Goal: Task Accomplishment & Management: Complete application form

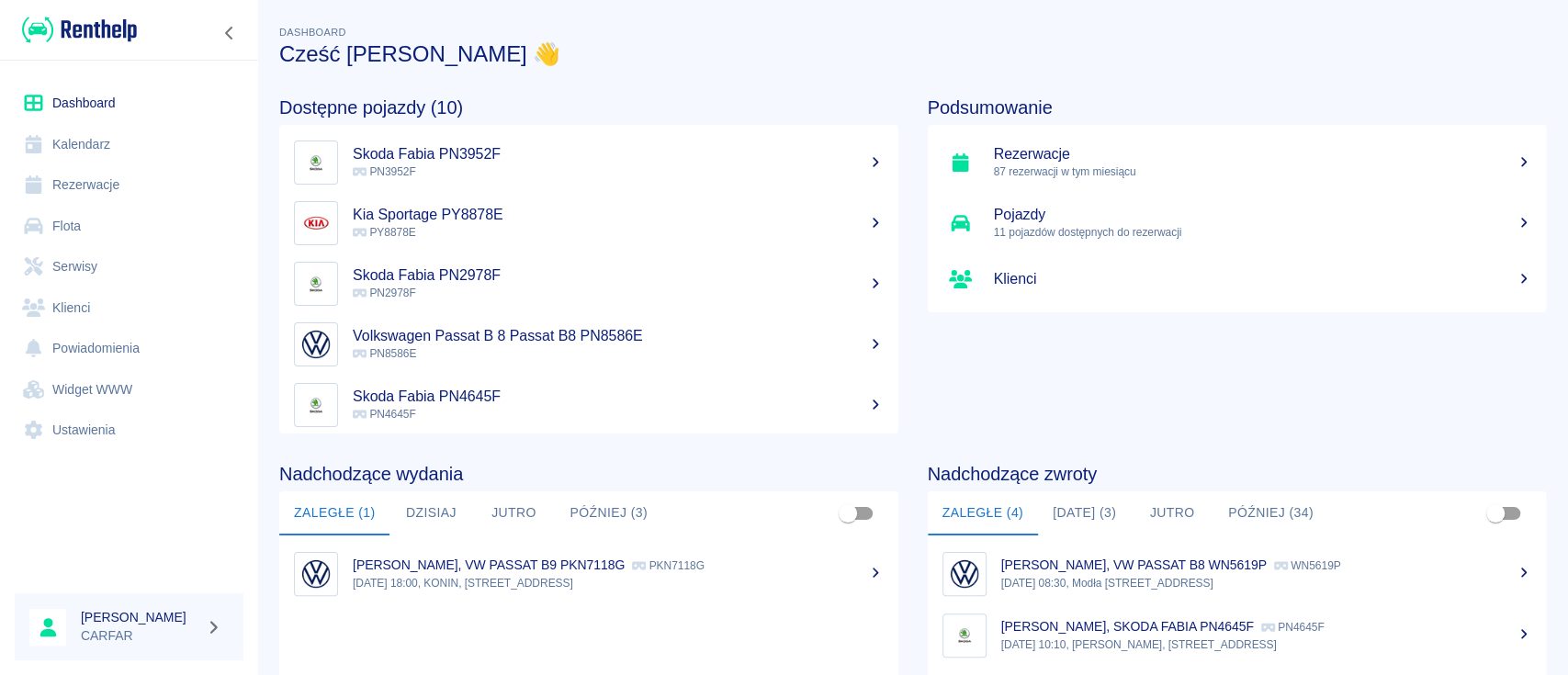
click at [88, 315] on link "Klienci" at bounding box center [129, 308] width 229 height 41
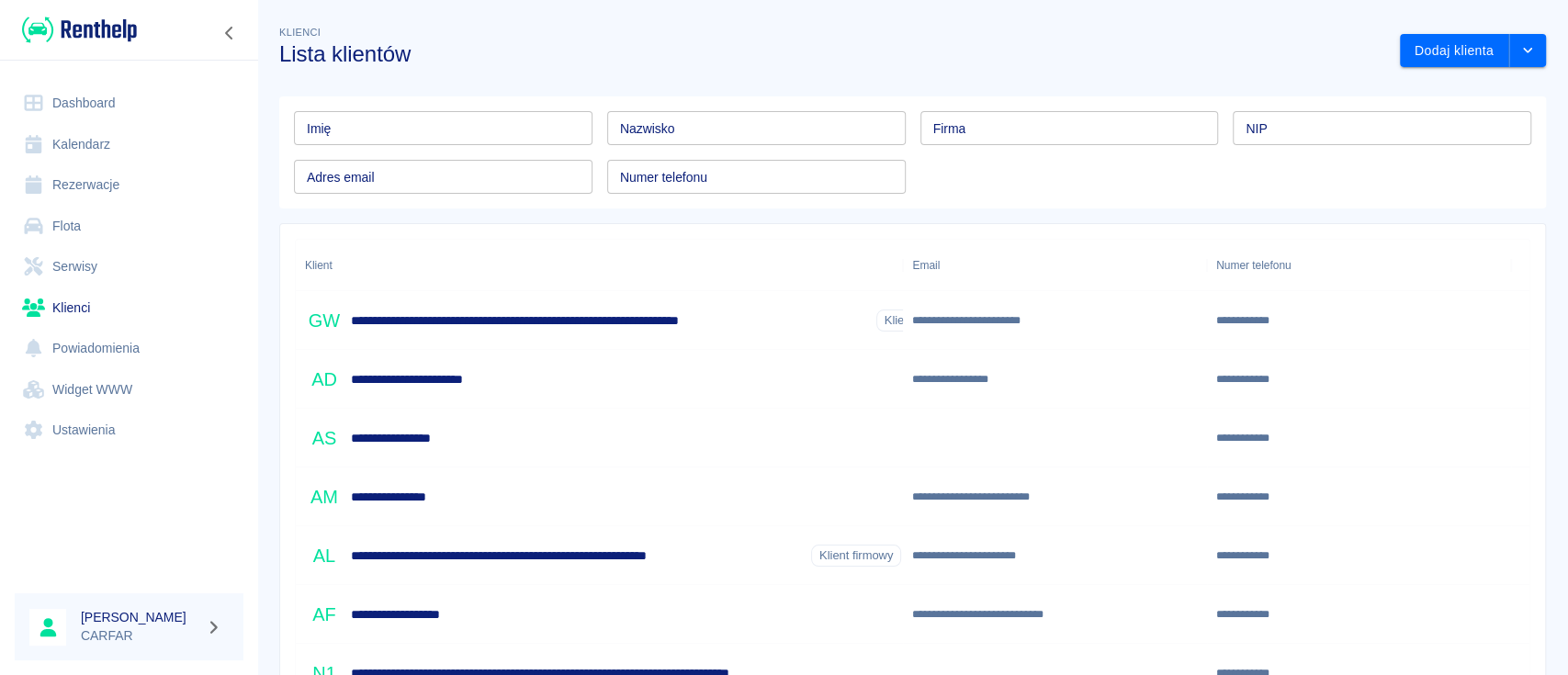
click at [485, 143] on input "Imię" at bounding box center [444, 128] width 298 height 34
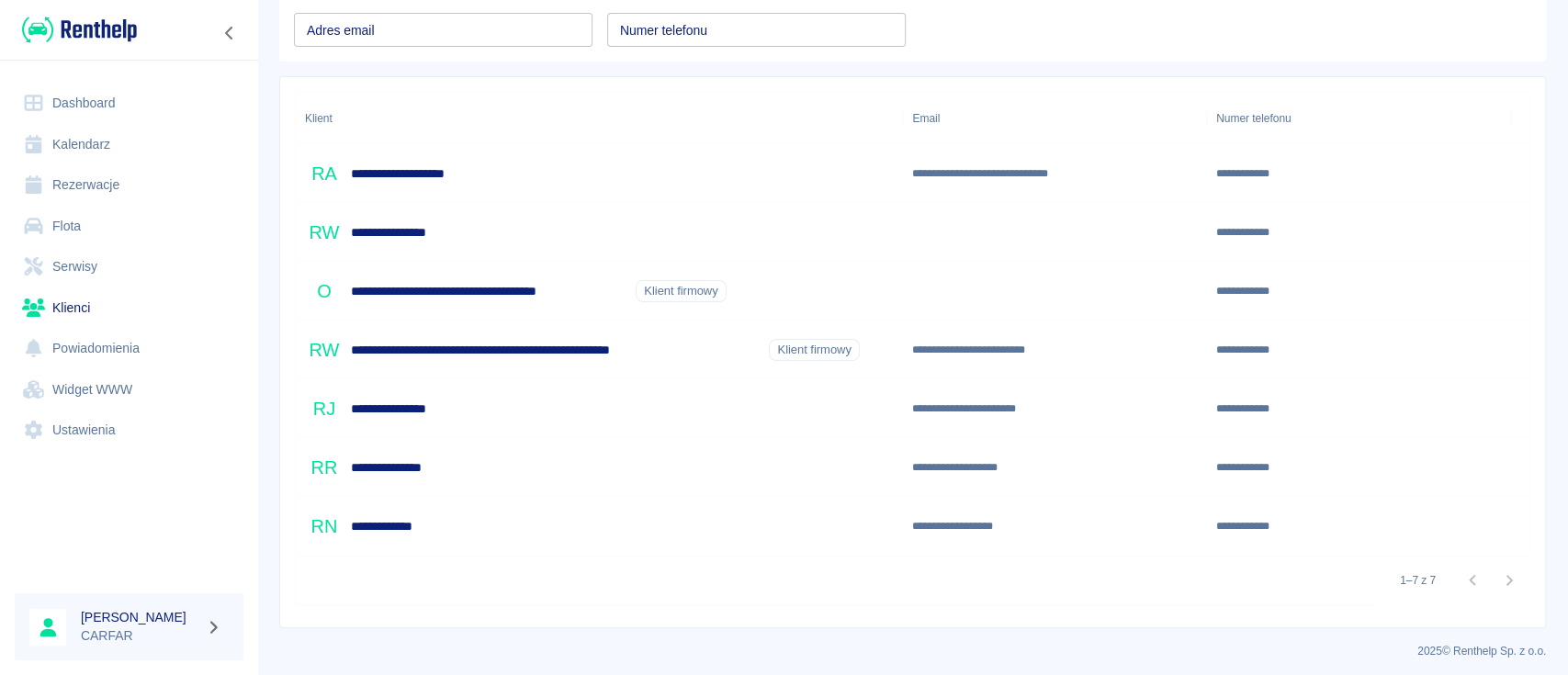
scroll to position [152, 0]
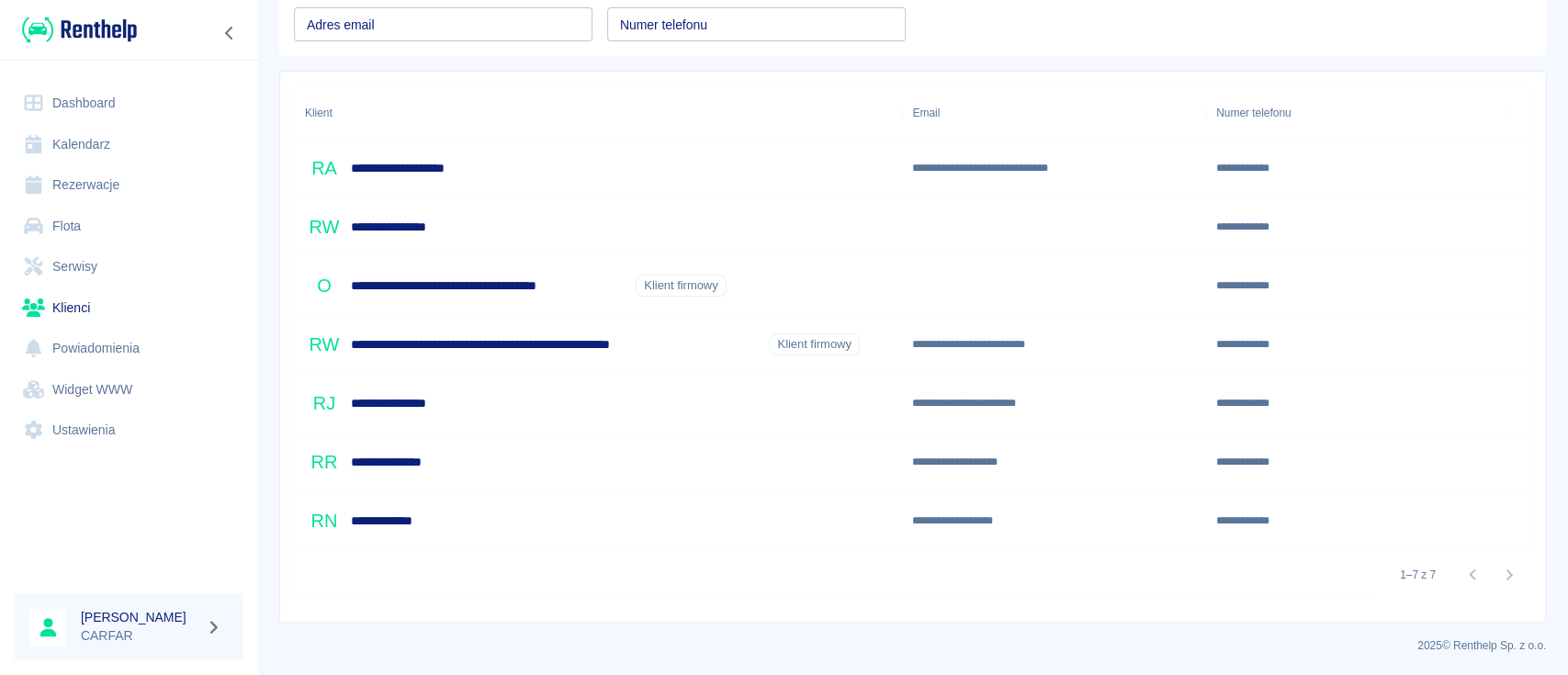
type input "rafa"
click at [472, 533] on div "**********" at bounding box center [600, 521] width 607 height 59
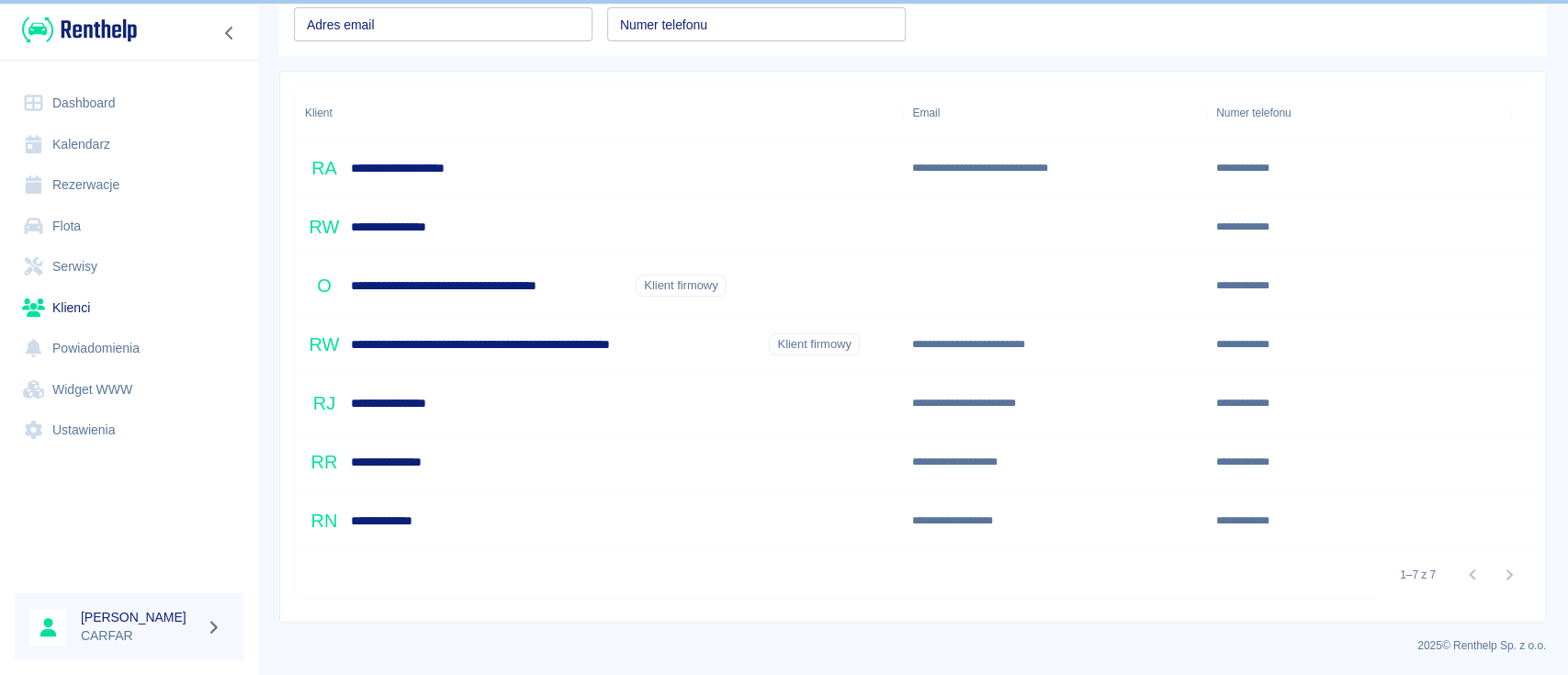
click at [665, 519] on div "**********" at bounding box center [600, 521] width 607 height 59
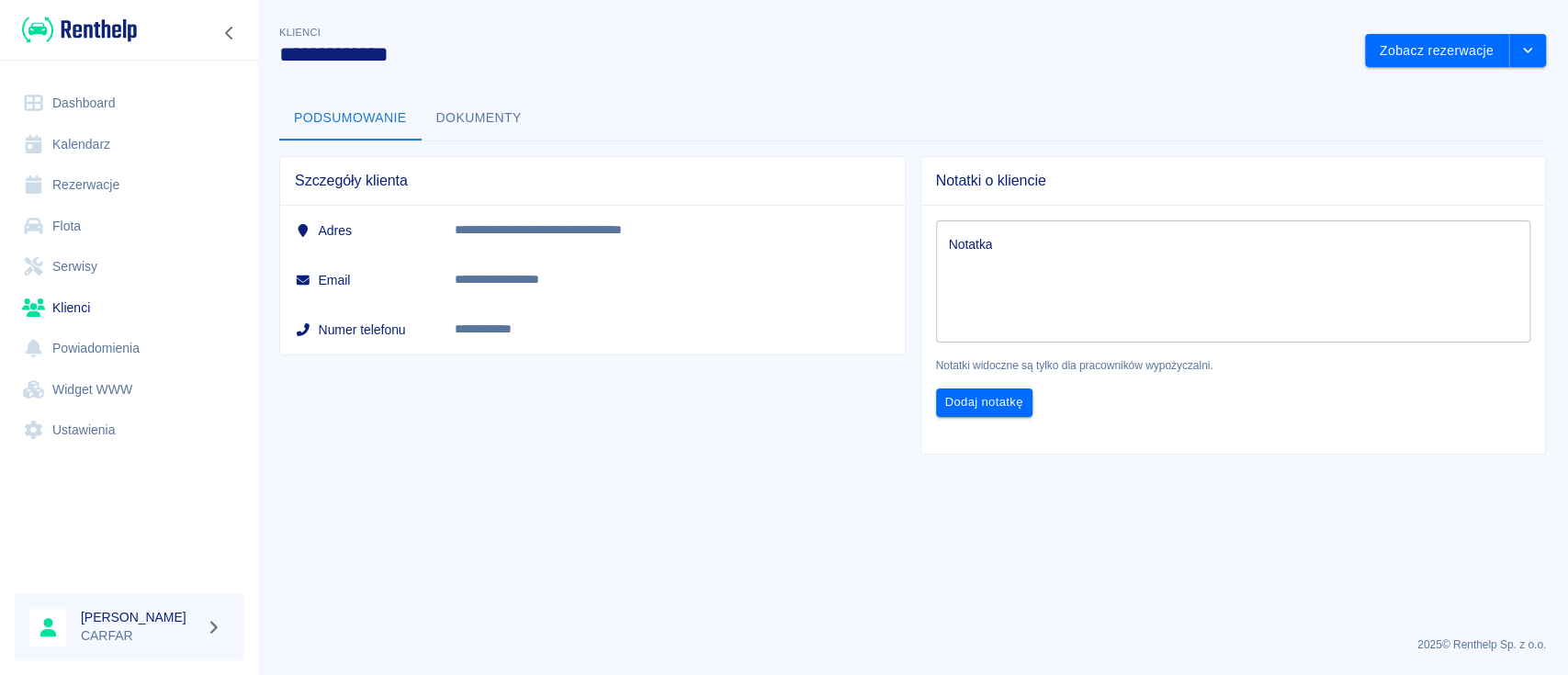
click at [487, 119] on button "Dokumenty" at bounding box center [479, 118] width 115 height 44
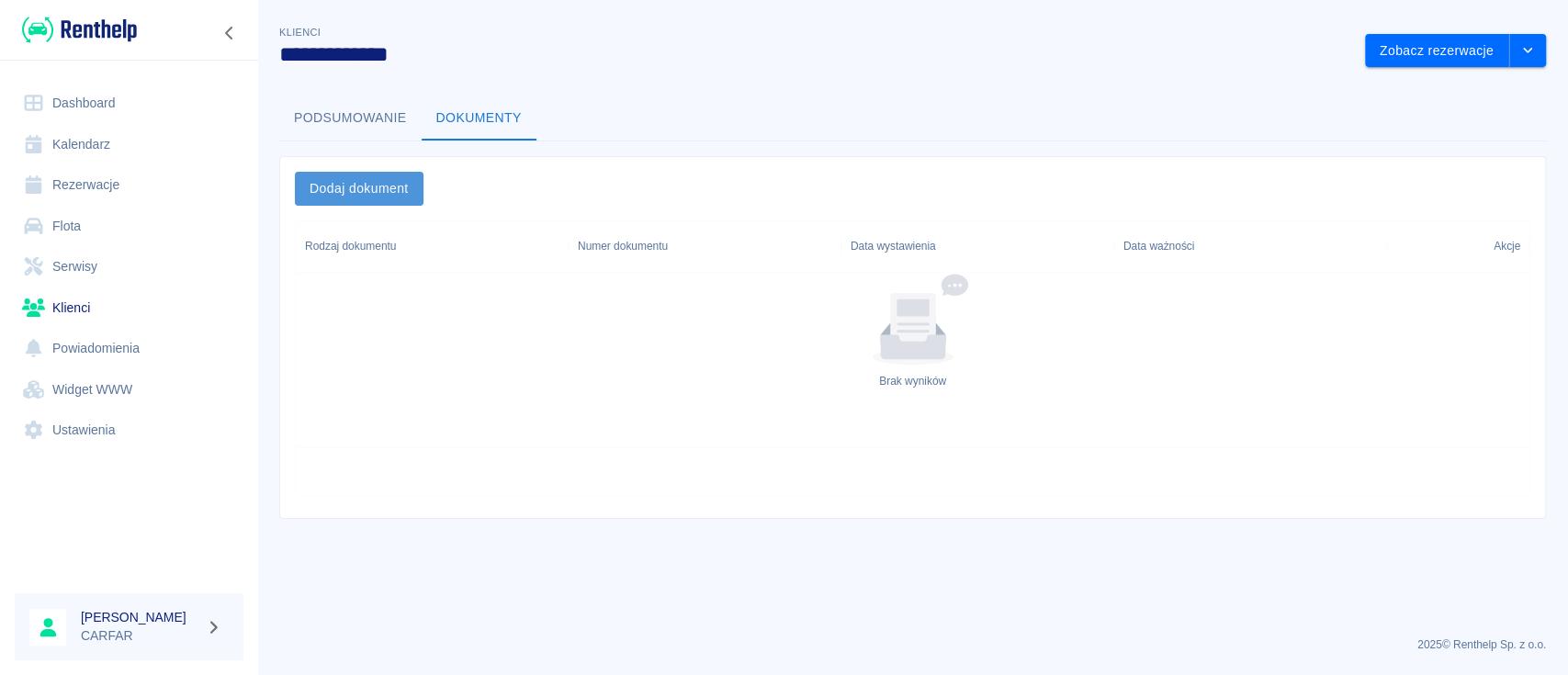
click at [372, 197] on button "Dodaj dokument" at bounding box center [359, 188] width 129 height 34
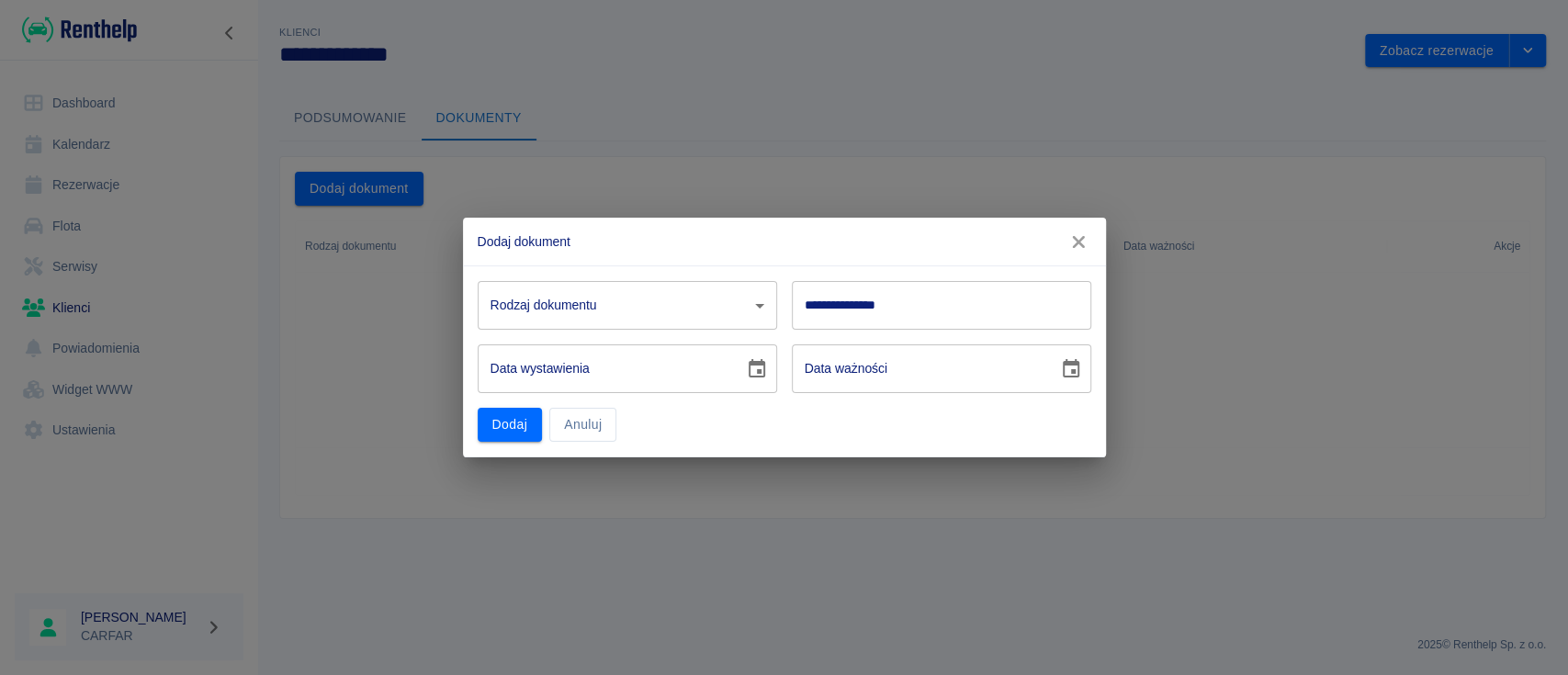
click at [697, 310] on body "**********" at bounding box center [784, 338] width 1568 height 675
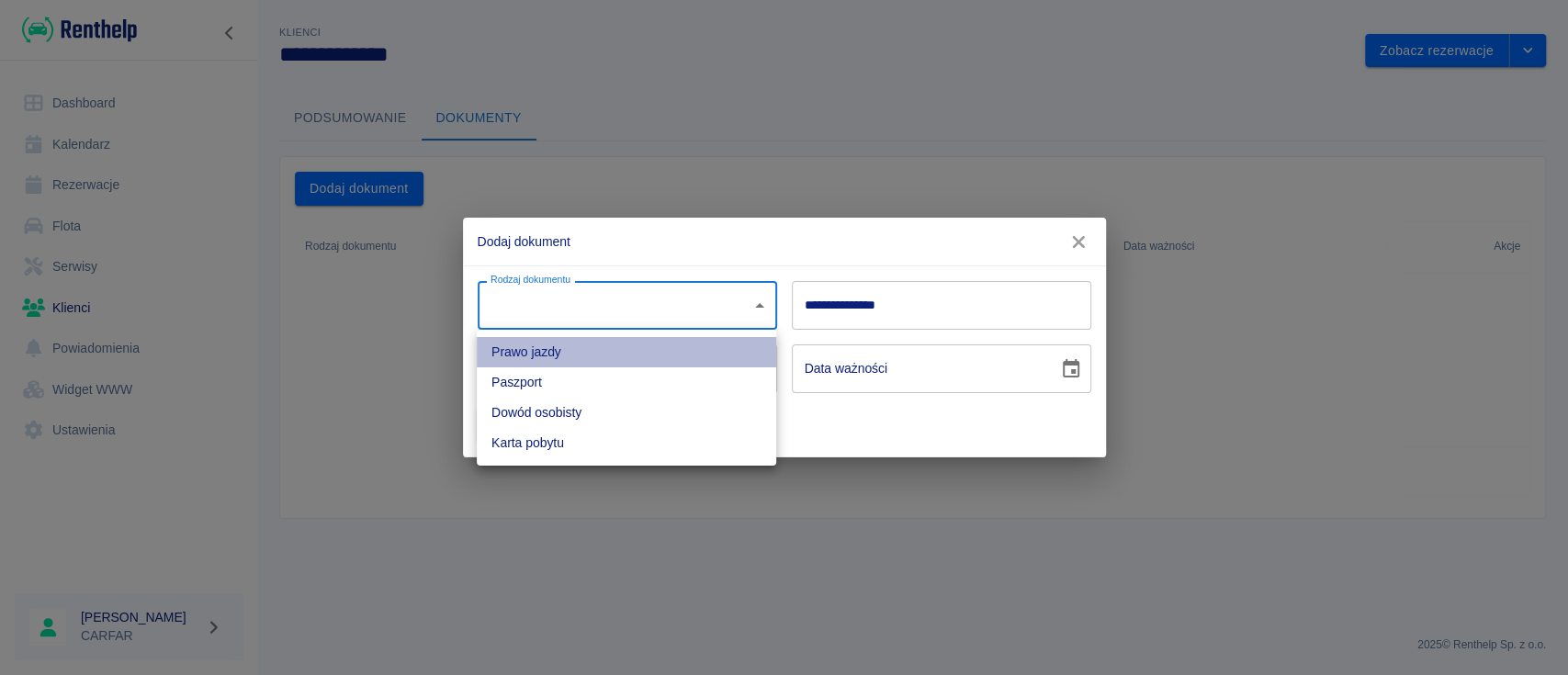
click at [669, 354] on li "Prawo jazdy" at bounding box center [626, 352] width 299 height 30
type input "driverLicense"
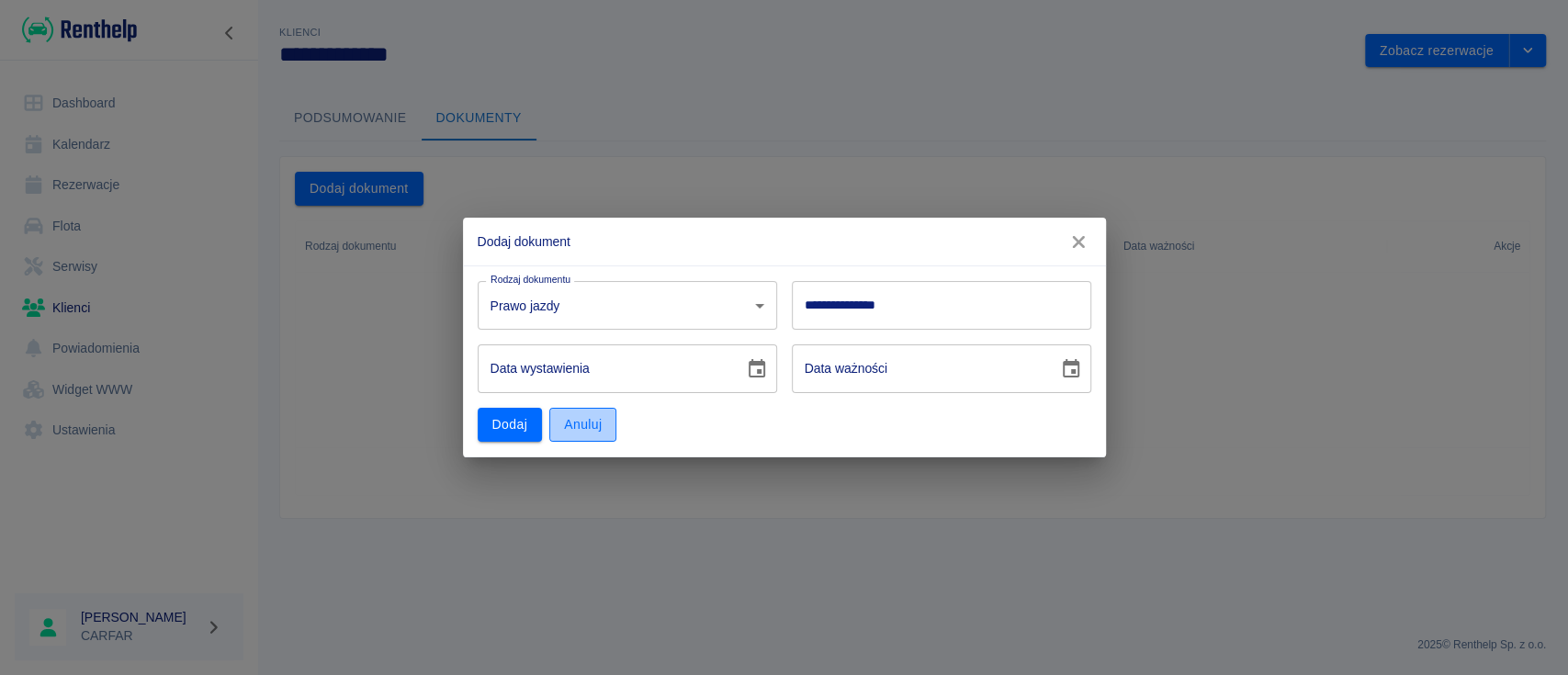
click at [597, 426] on button "Anuluj" at bounding box center [583, 425] width 67 height 34
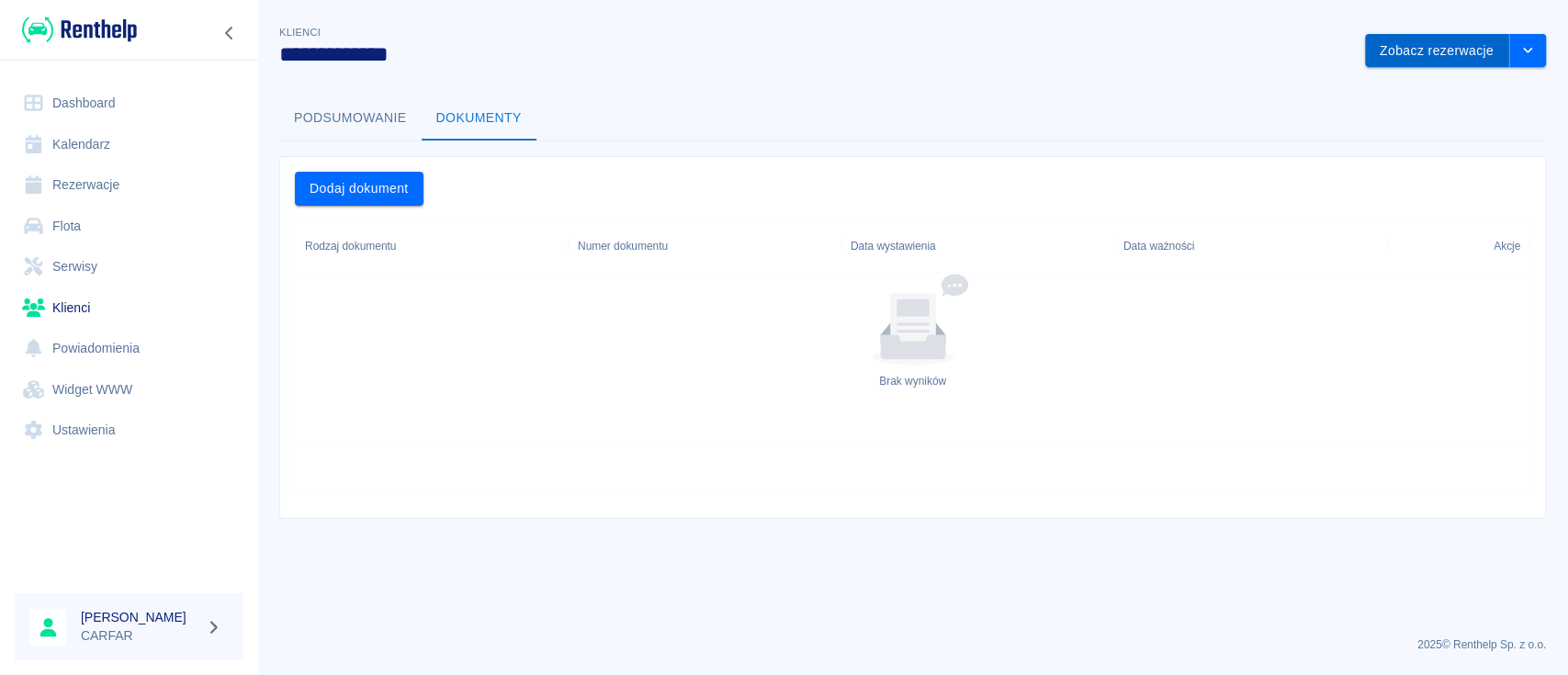
click at [1474, 52] on button "Zobacz rezerwacje" at bounding box center [1437, 51] width 144 height 34
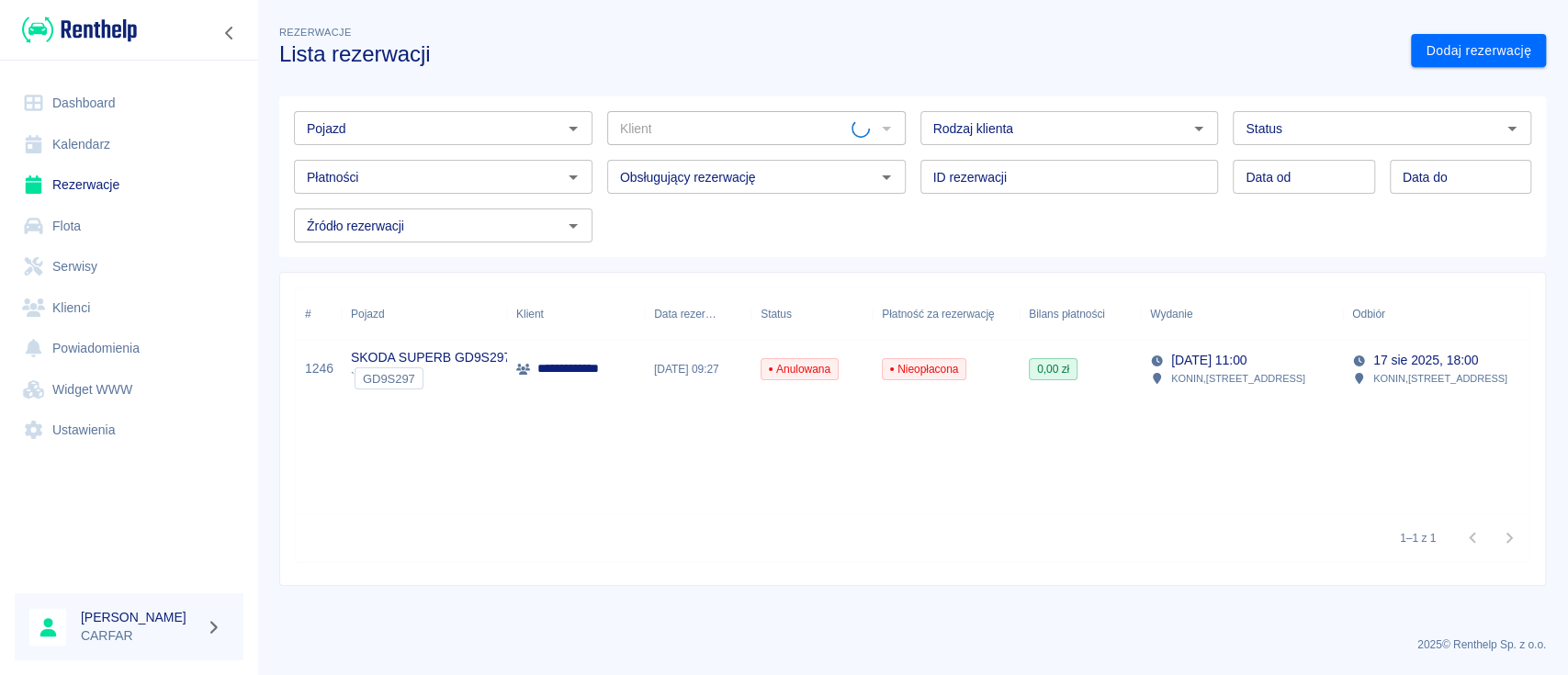
type input "[PERSON_NAME] ([PHONE_NUMBER])"
click at [160, 99] on link "Dashboard" at bounding box center [129, 103] width 229 height 41
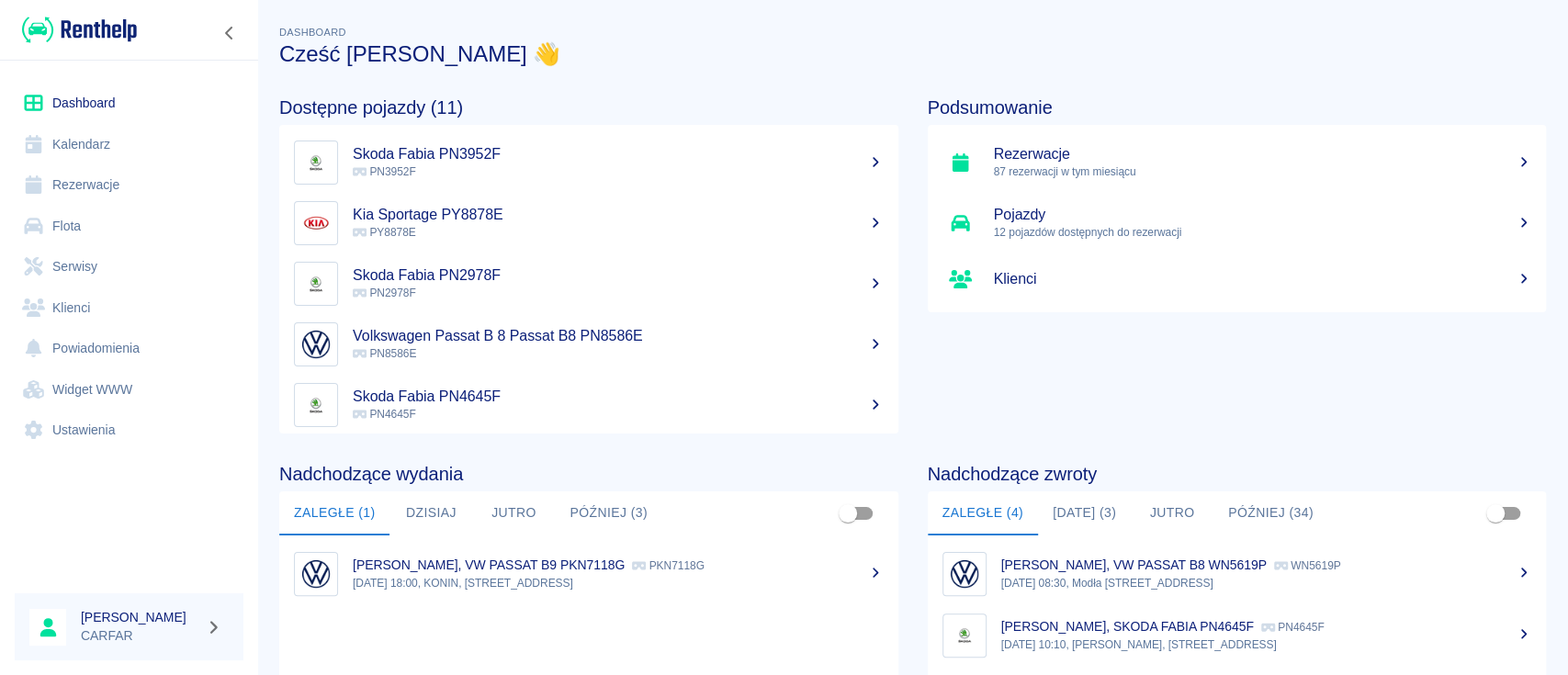
click at [1132, 130] on ul "Rezerwacje 87 rezerwacji w tym miesiącu Pojazdy 12 pojazdów dostępnych do rezer…" at bounding box center [1237, 218] width 619 height 187
click at [1134, 153] on h5 "Rezerwacje" at bounding box center [1263, 154] width 539 height 19
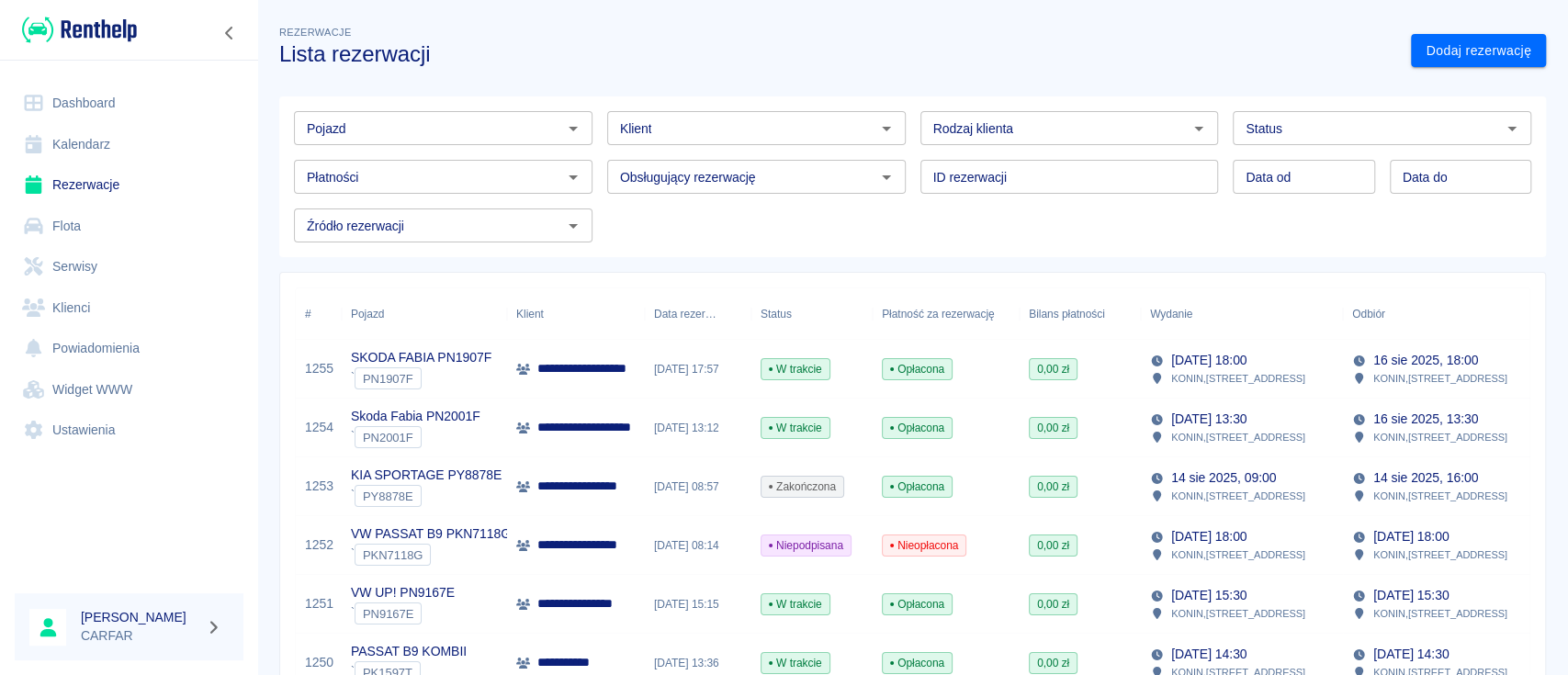
click at [481, 130] on input "Pojazd" at bounding box center [428, 128] width 257 height 23
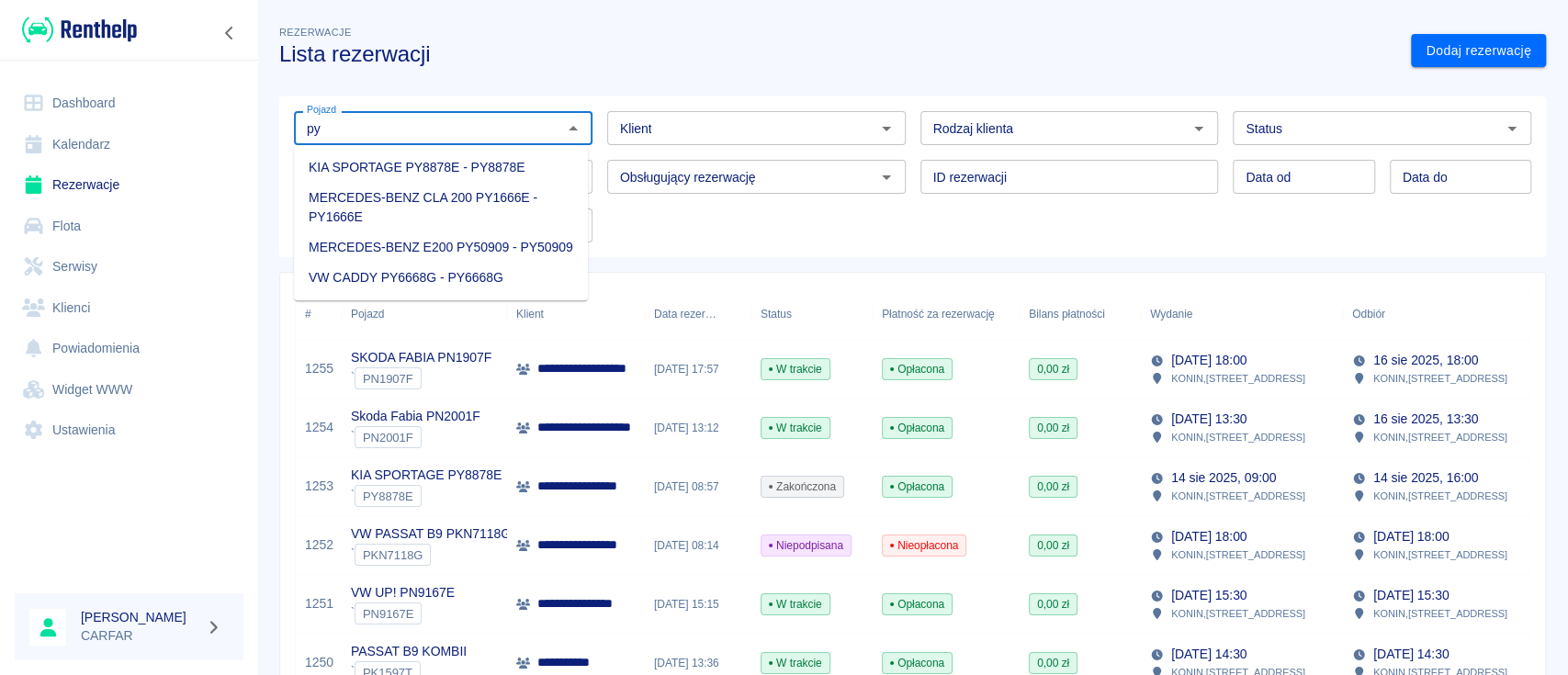
click at [478, 166] on li "KIA SPORTAGE PY8878E - PY8878E" at bounding box center [442, 167] width 294 height 30
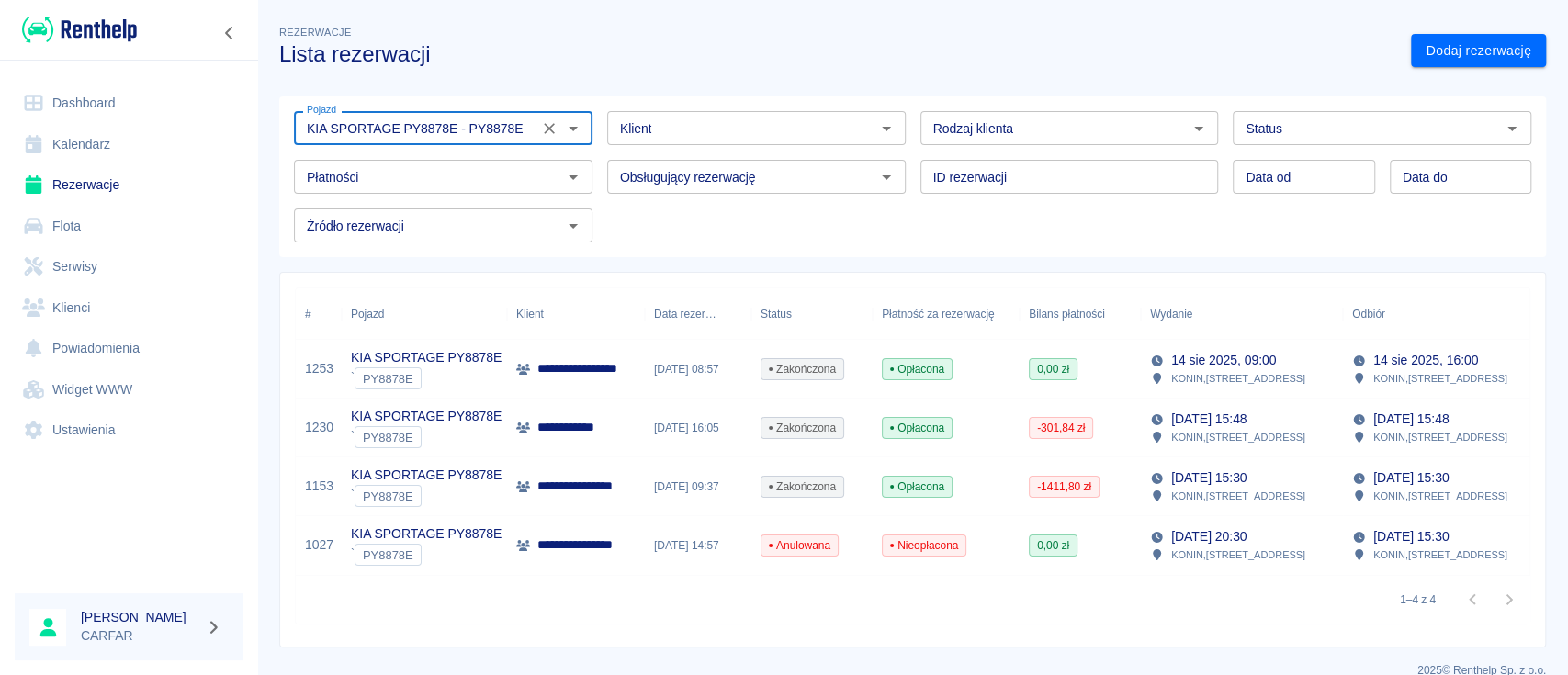
type input "KIA SPORTAGE PY8878E - PY8878E"
click at [98, 97] on link "Dashboard" at bounding box center [129, 103] width 229 height 41
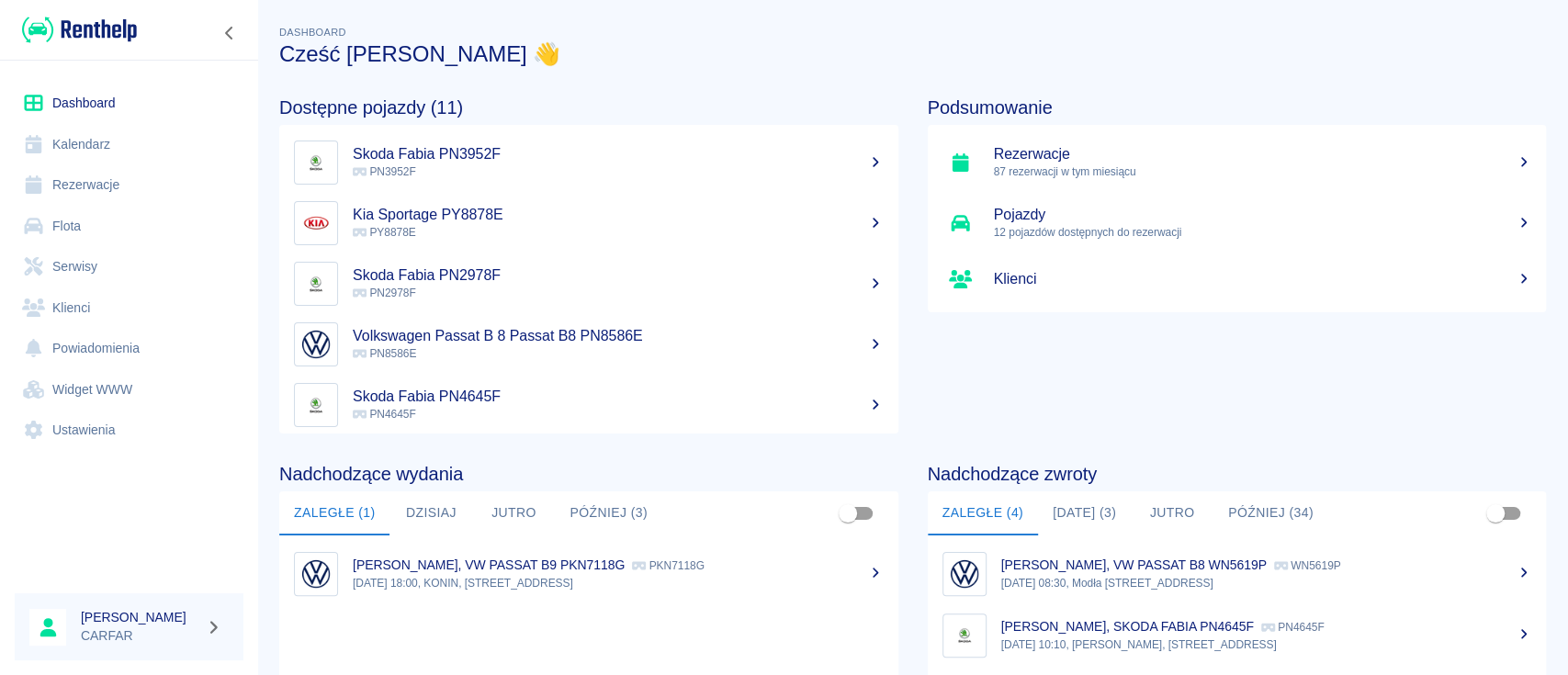
click at [1155, 166] on p "87 rezerwacji w tym miesiącu" at bounding box center [1263, 172] width 539 height 17
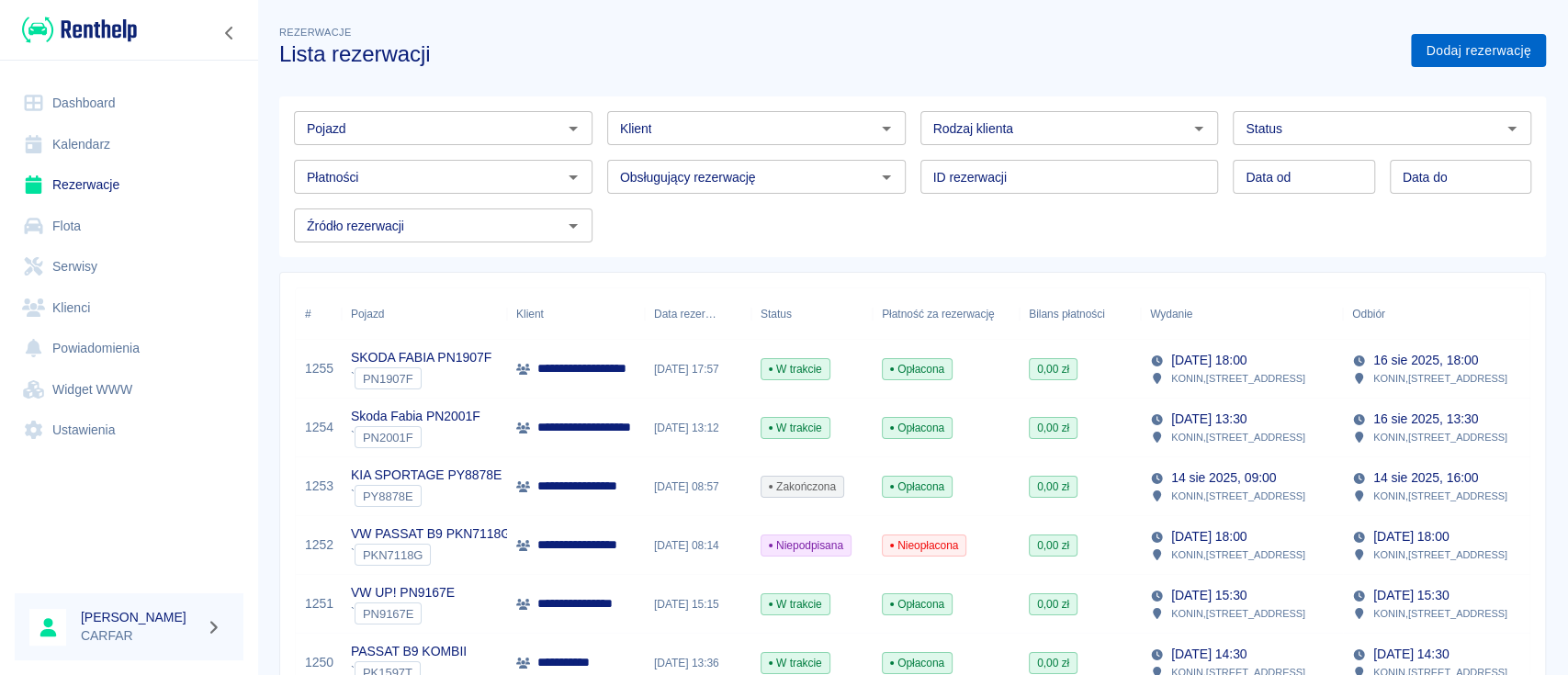
click at [1478, 42] on link "Dodaj rezerwację" at bounding box center [1479, 51] width 135 height 34
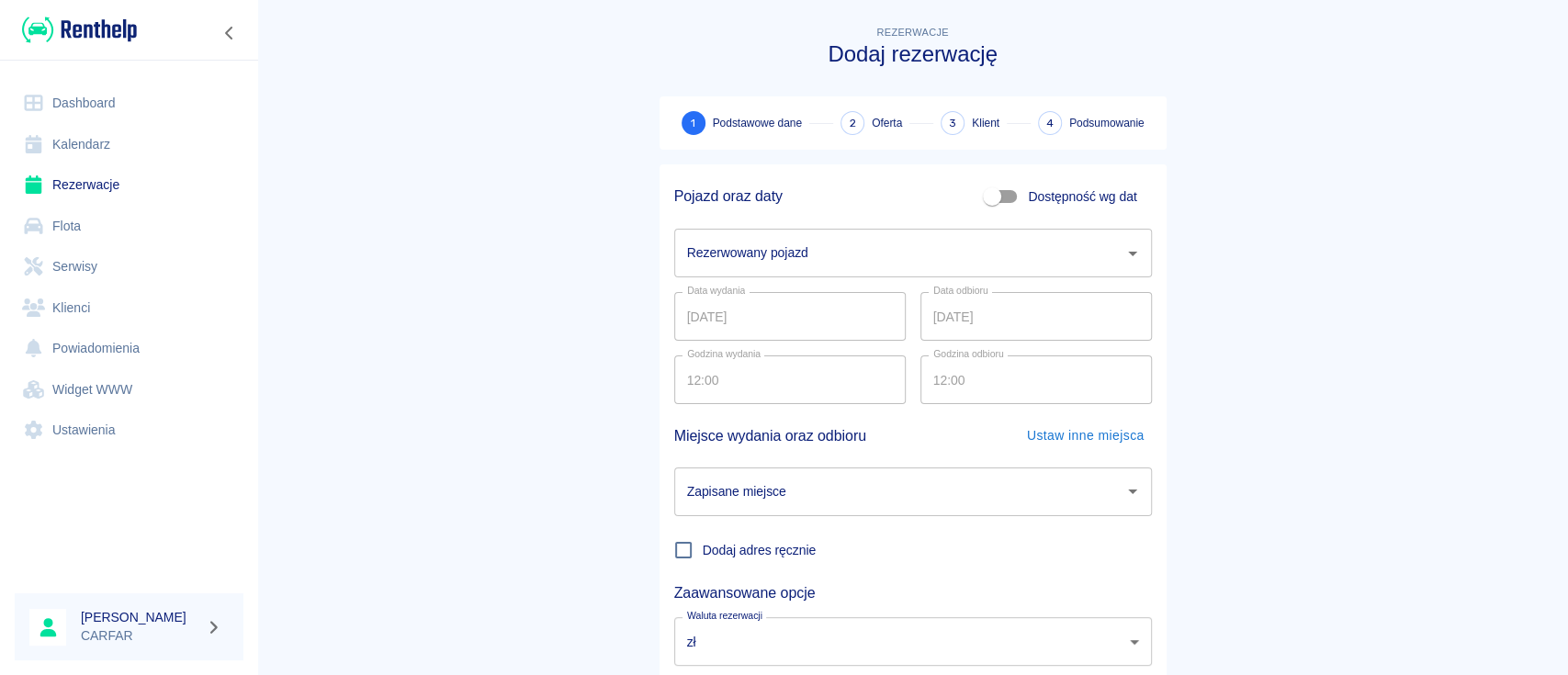
click at [816, 249] on input "Rezerwowany pojazd" at bounding box center [900, 253] width 434 height 32
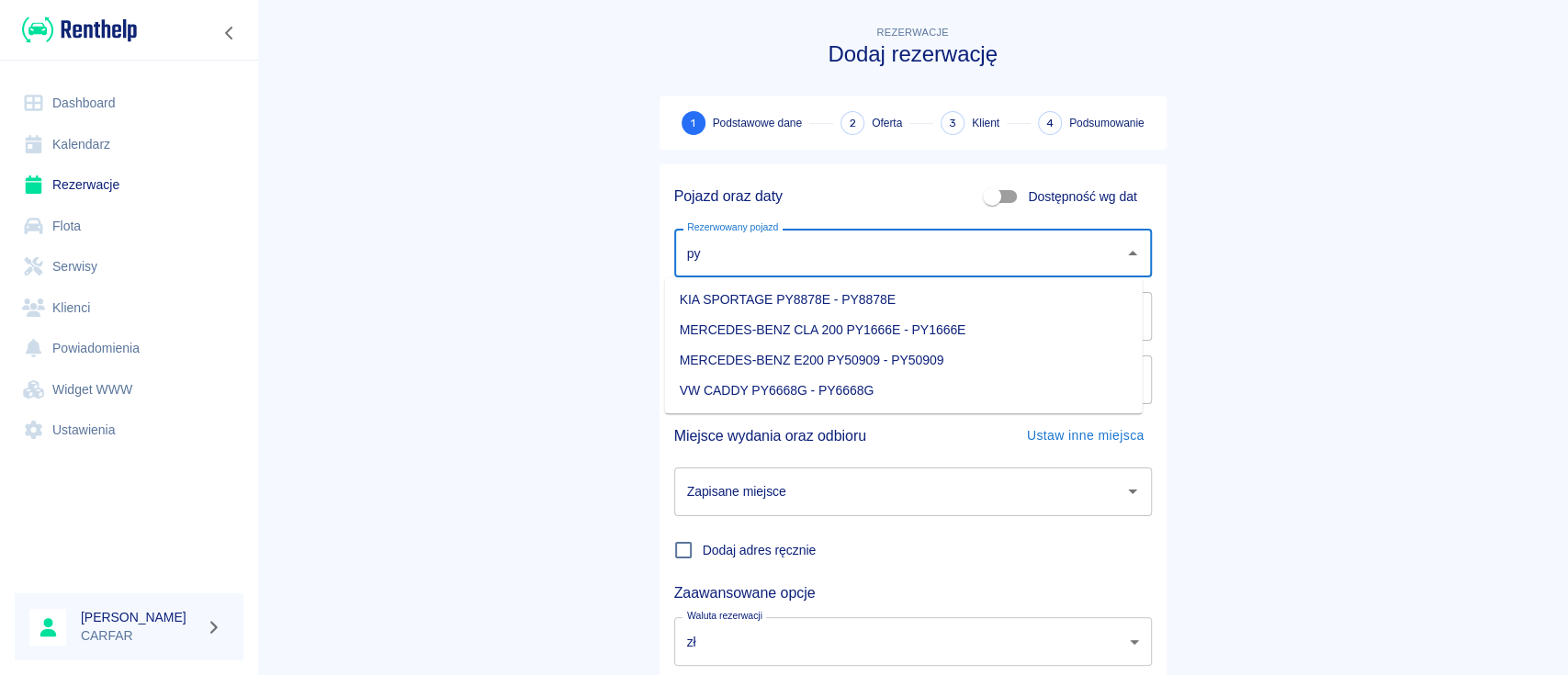
click at [860, 297] on li "KIA SPORTAGE PY8878E - PY8878E" at bounding box center [904, 299] width 478 height 30
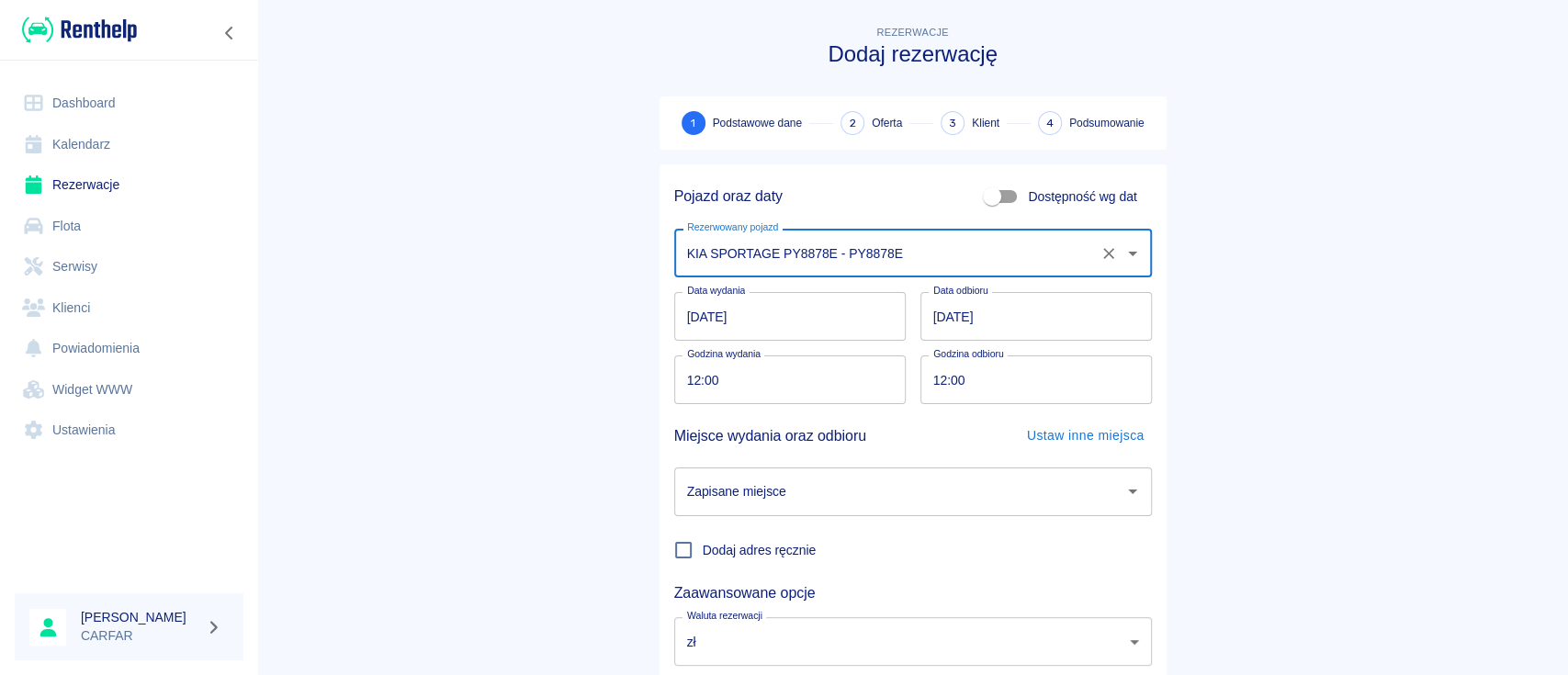
type input "KIA SPORTAGE PY8878E - PY8878E"
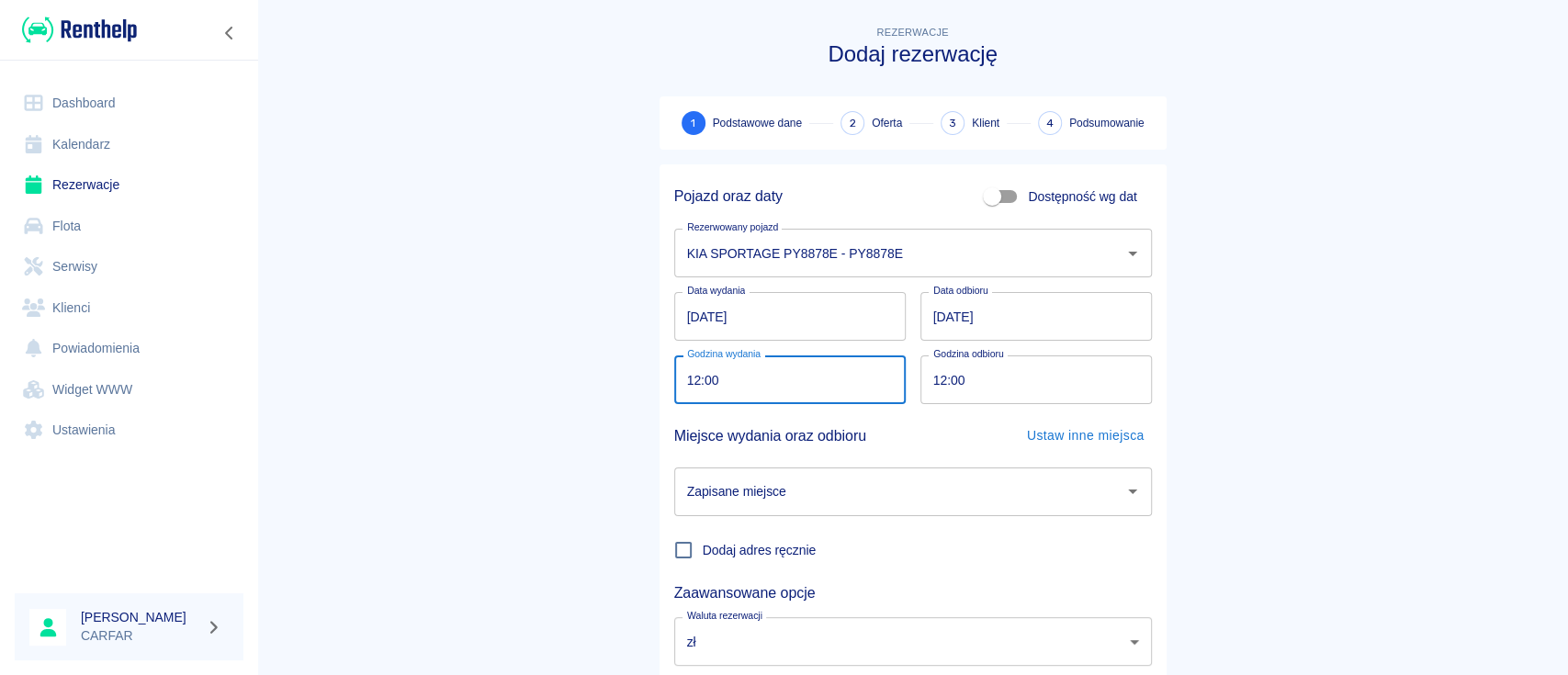
drag, startPoint x: 706, startPoint y: 389, endPoint x: 668, endPoint y: 392, distance: 38.1
click at [674, 392] on input "12:00" at bounding box center [783, 380] width 219 height 49
type input "13:30"
click at [929, 313] on input "[DATE]" at bounding box center [1036, 317] width 232 height 49
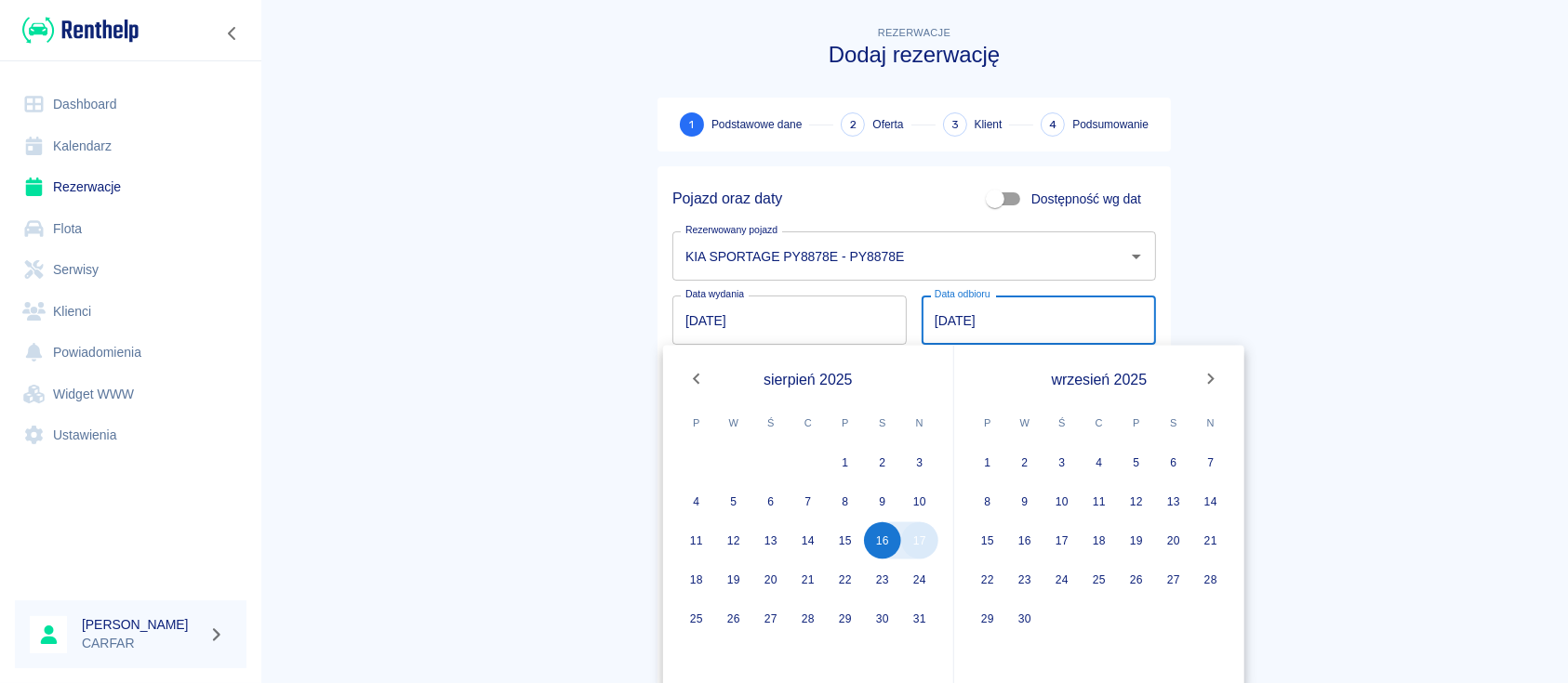
click at [924, 543] on button "17" at bounding box center [919, 540] width 37 height 37
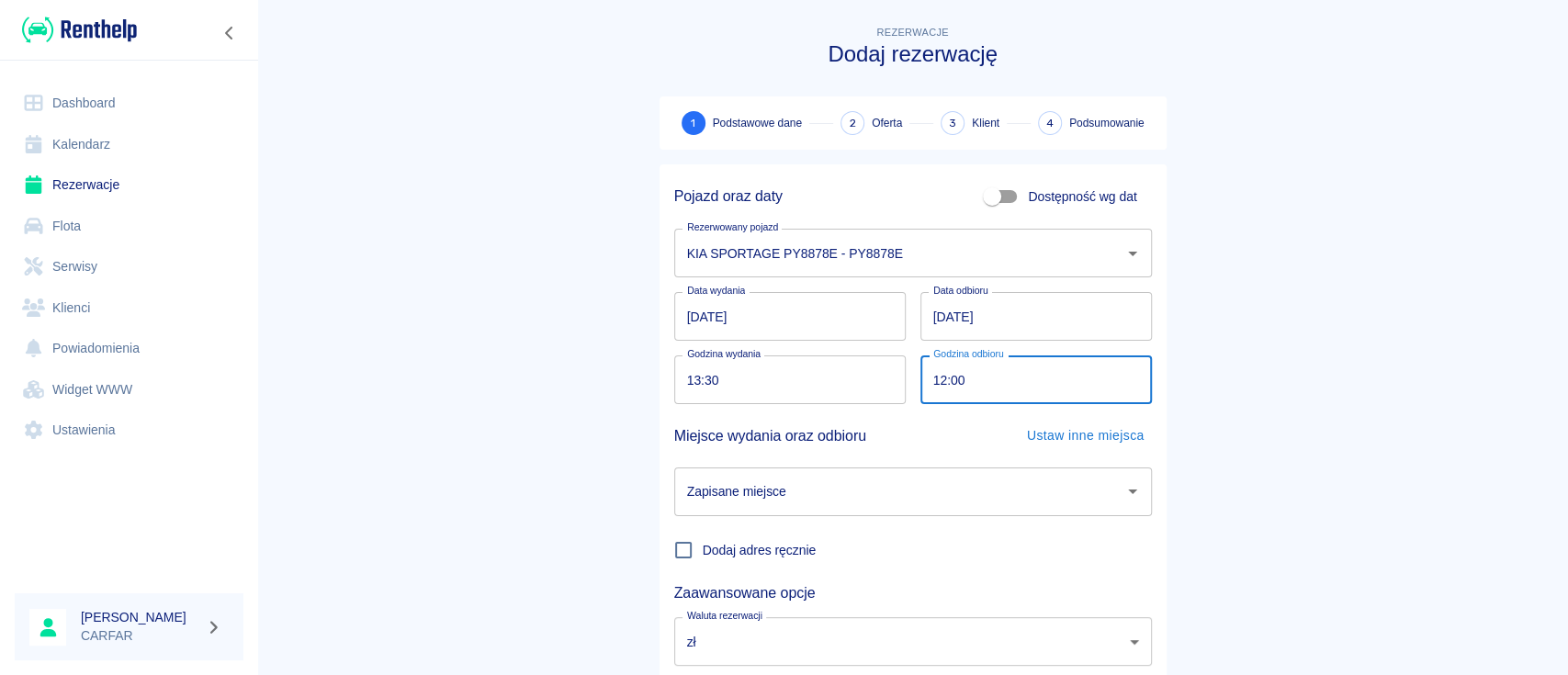
drag, startPoint x: 961, startPoint y: 379, endPoint x: 933, endPoint y: 379, distance: 28.0
click at [933, 379] on input "12:00" at bounding box center [1029, 380] width 219 height 49
type input "18:00"
click at [1292, 367] on main "Rezerwacje Dodaj rezerwację 1 Podstawowe dane 2 Oferta 3 Klient 4 Podsumowanie …" at bounding box center [913, 383] width 1311 height 722
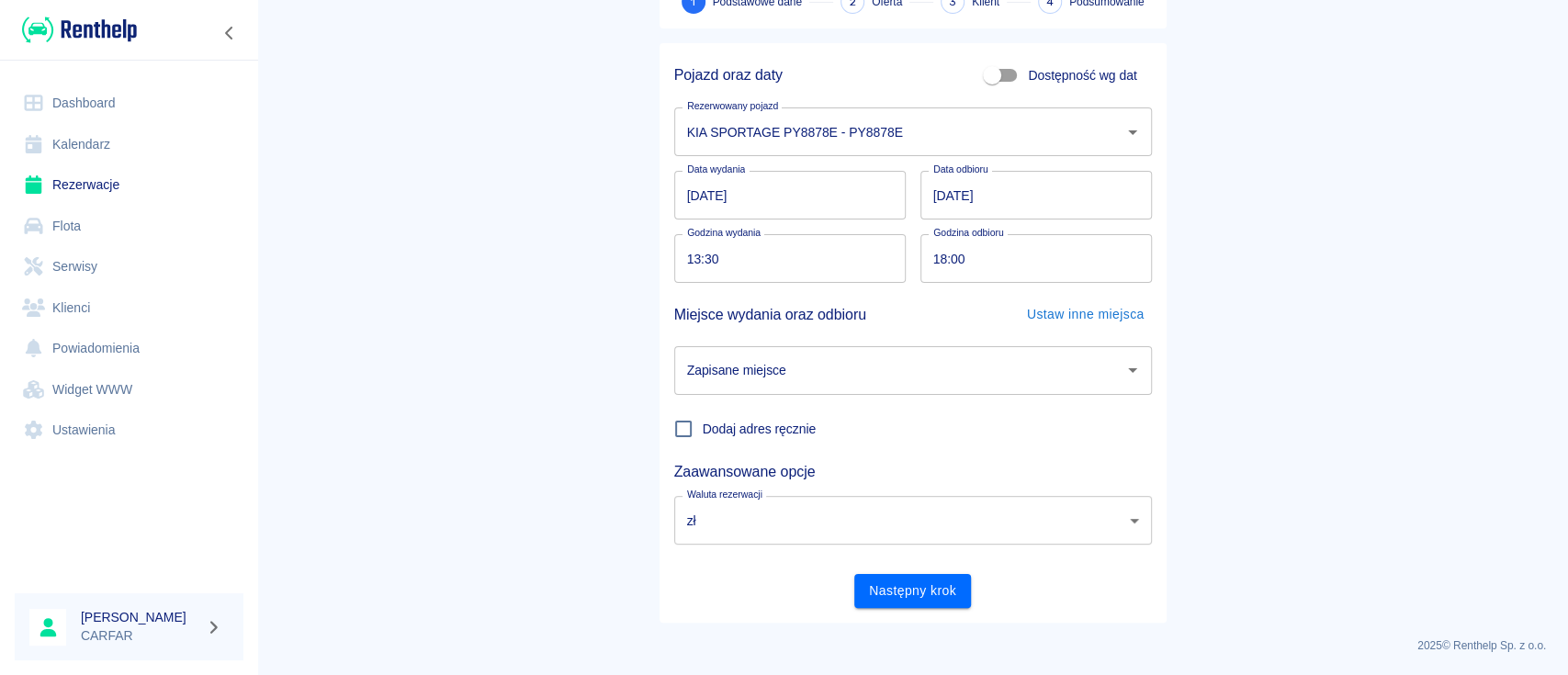
click at [1011, 353] on div "Zapisane miejsce" at bounding box center [913, 371] width 478 height 49
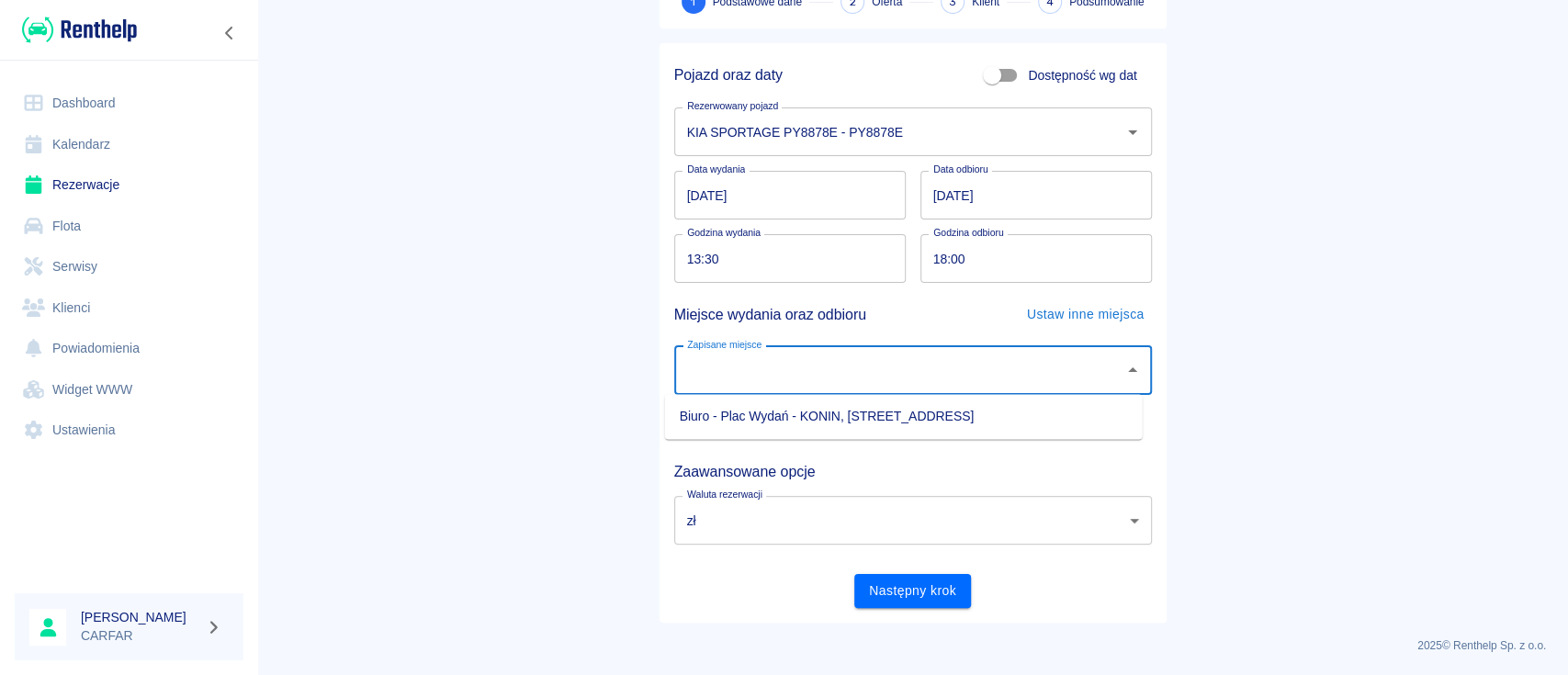
click at [916, 415] on li "Biuro - Plac Wydań - KONIN, [STREET_ADDRESS]" at bounding box center [904, 416] width 478 height 30
type input "Biuro - Plac Wydań - KONIN, [STREET_ADDRESS]"
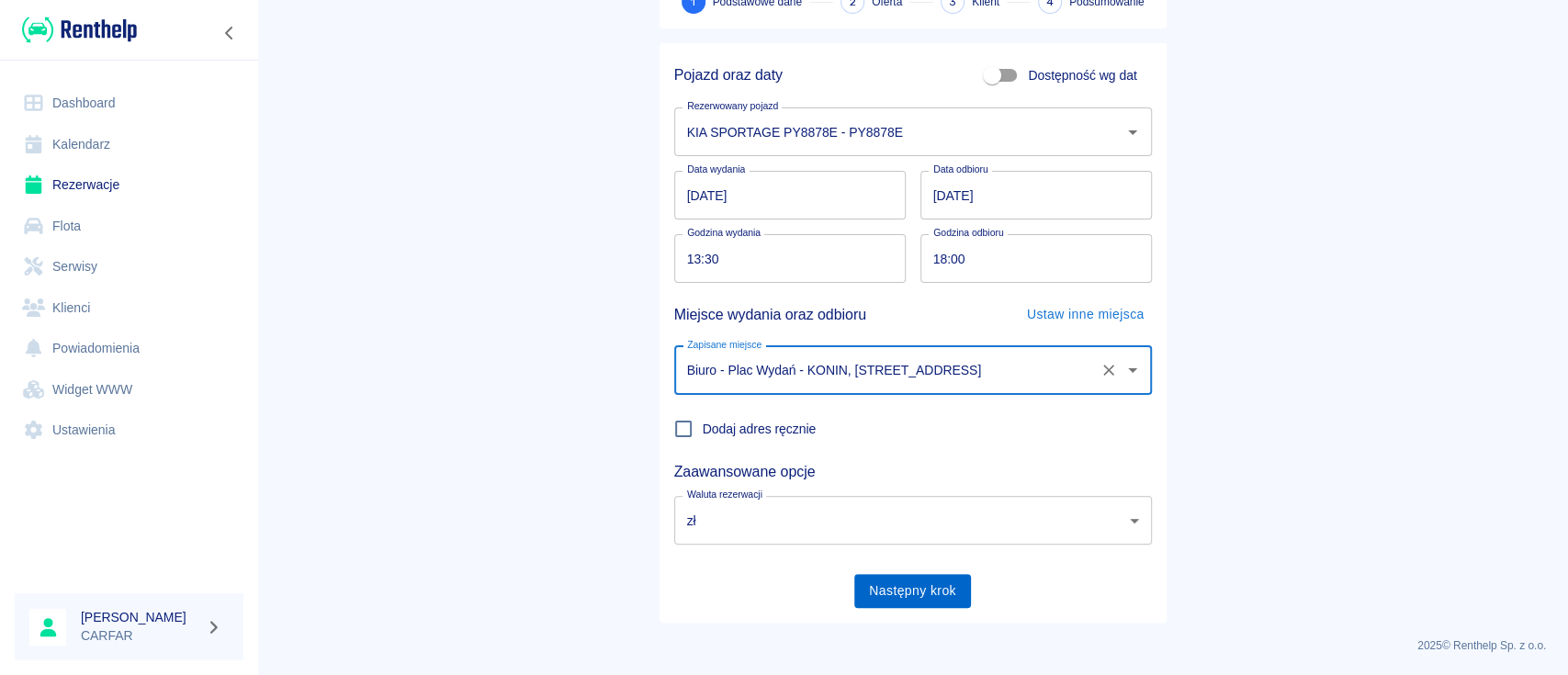
click at [909, 587] on button "Następny krok" at bounding box center [913, 591] width 117 height 34
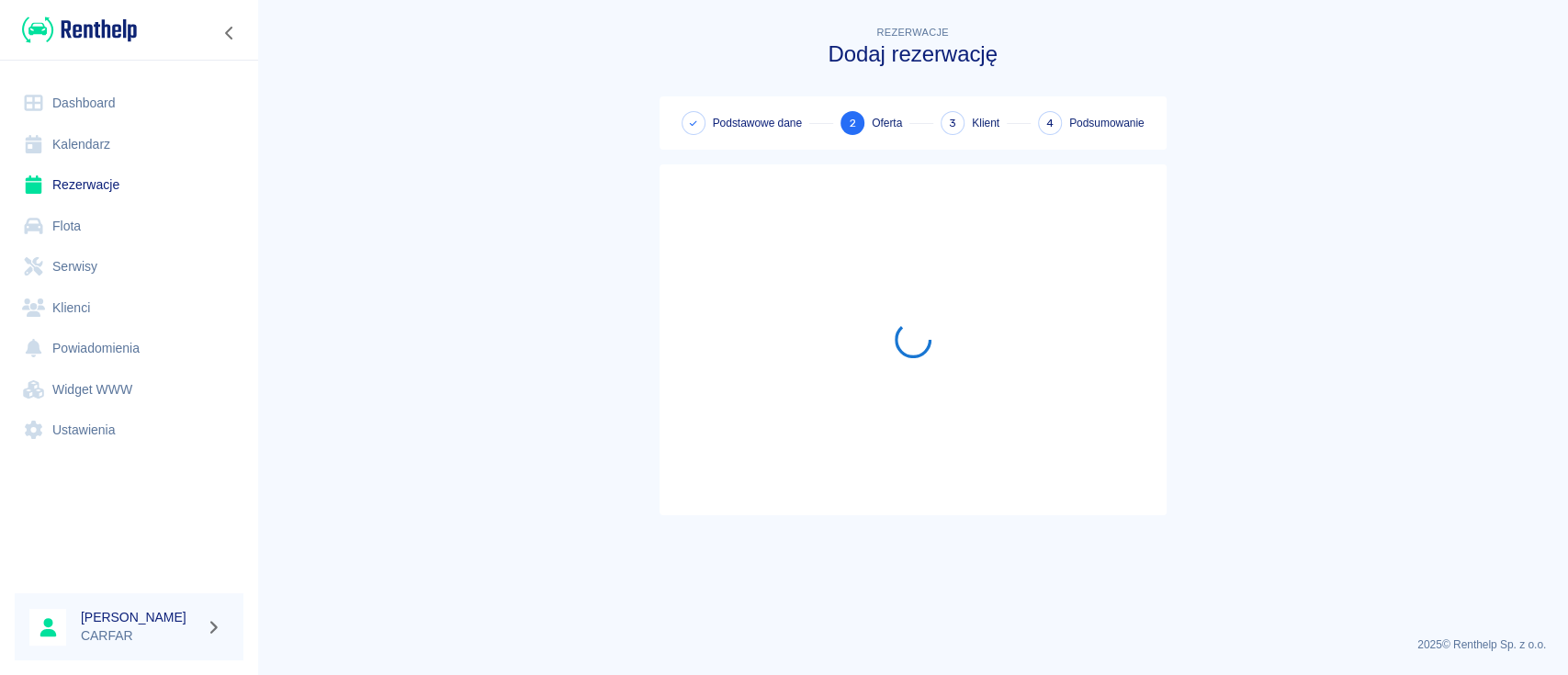
scroll to position [0, 0]
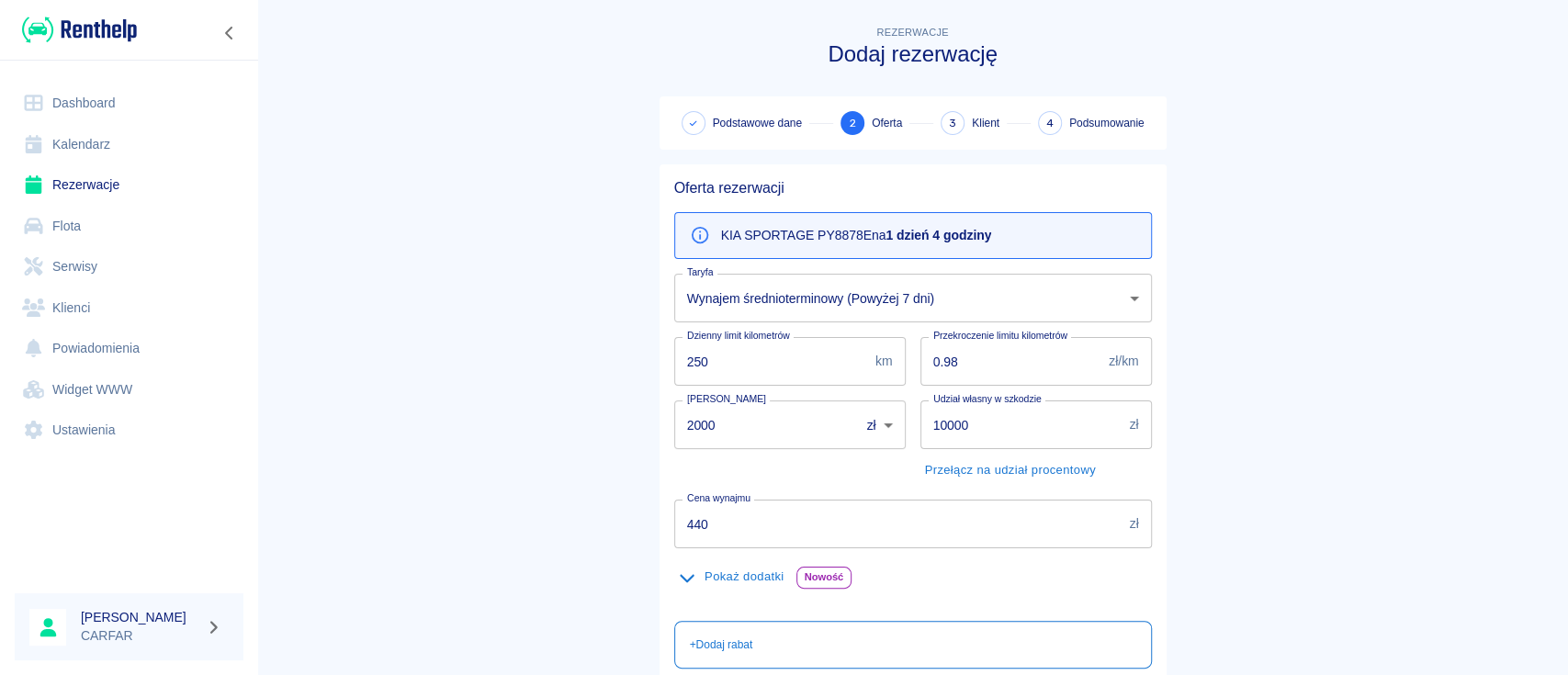
click at [918, 302] on body "Używamy plików Cookies, by zapewnić Ci najlepsze możliwe doświadczenie. Aby dow…" at bounding box center [784, 338] width 1568 height 675
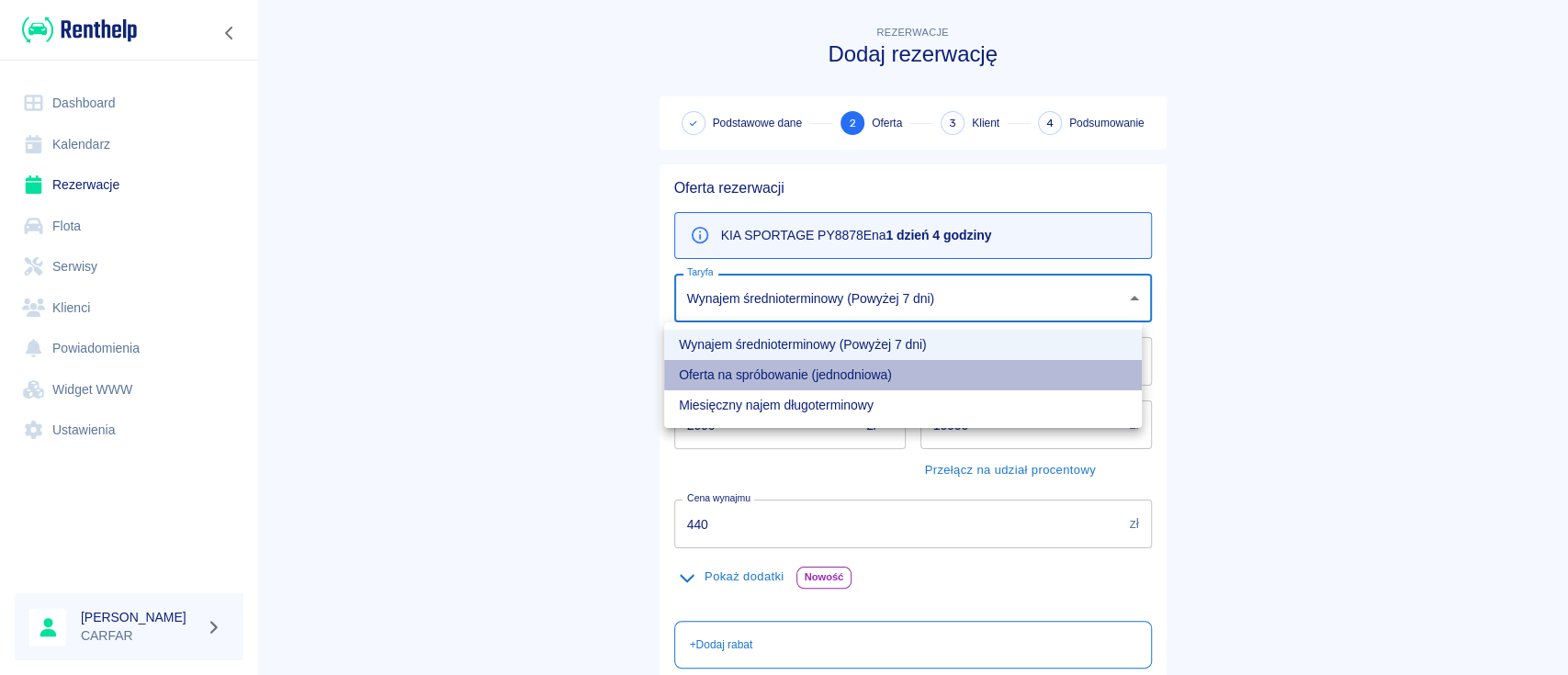
click at [859, 368] on li "Oferta na spróbowanie (jednodniowa)" at bounding box center [903, 375] width 478 height 30
type input "77f6a202-4d01-4b8b-816b-3a83ba0a10cb"
type input "500"
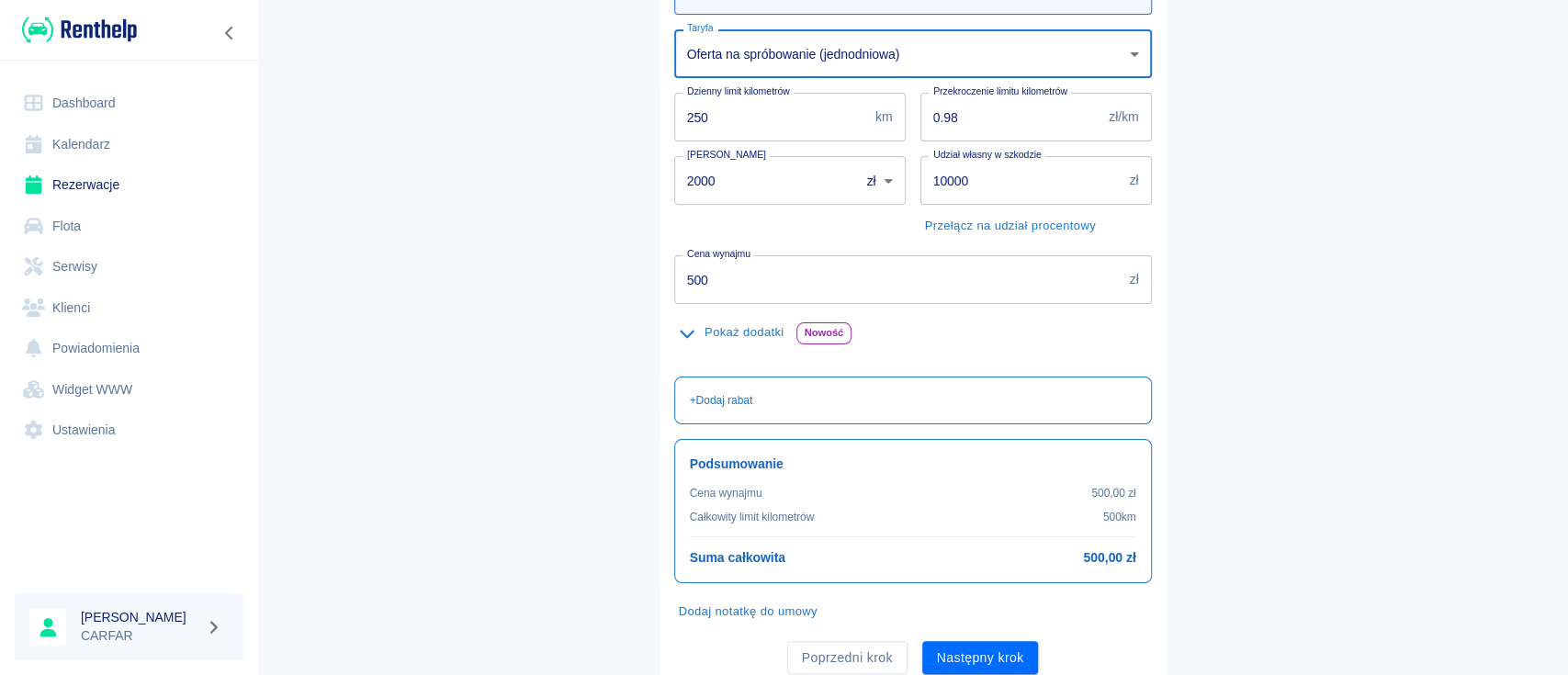
scroll to position [310, 0]
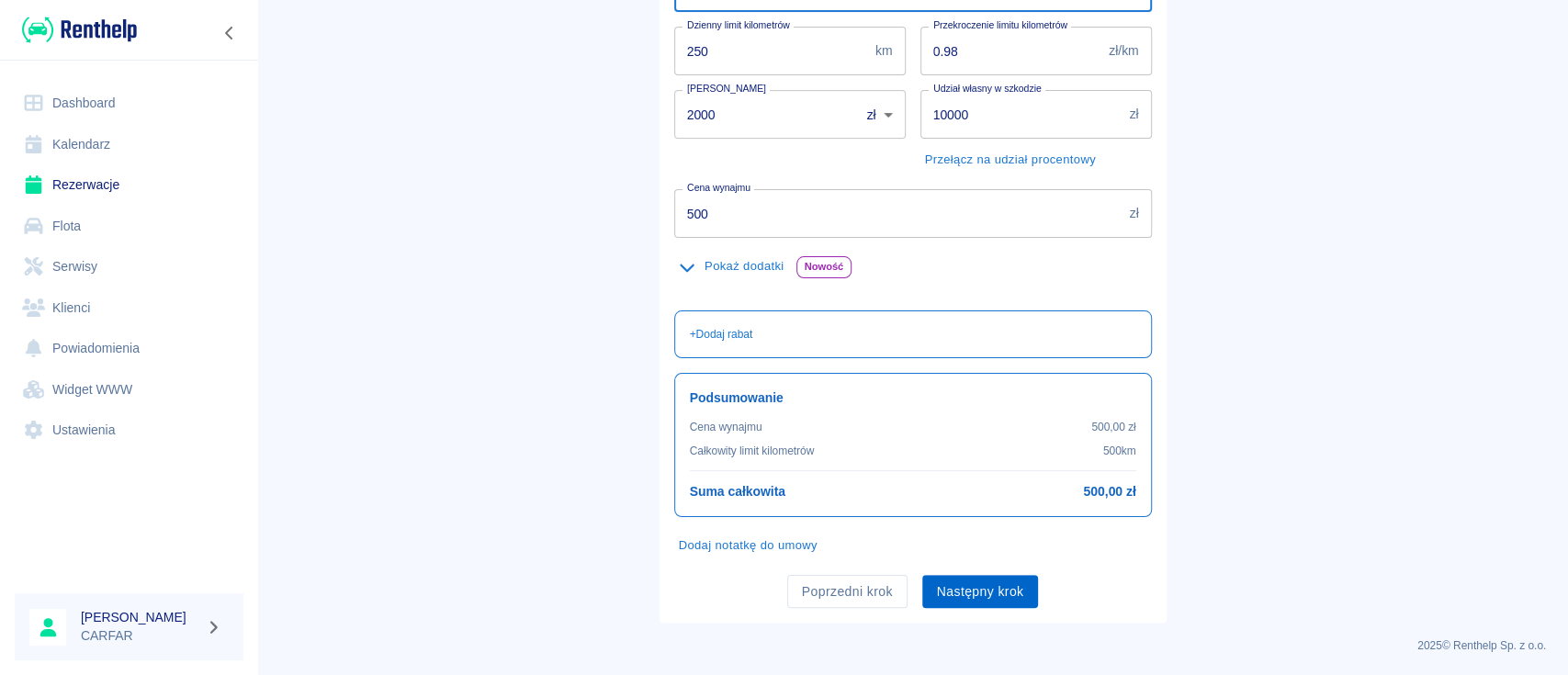
click at [973, 597] on button "Następny krok" at bounding box center [980, 592] width 117 height 34
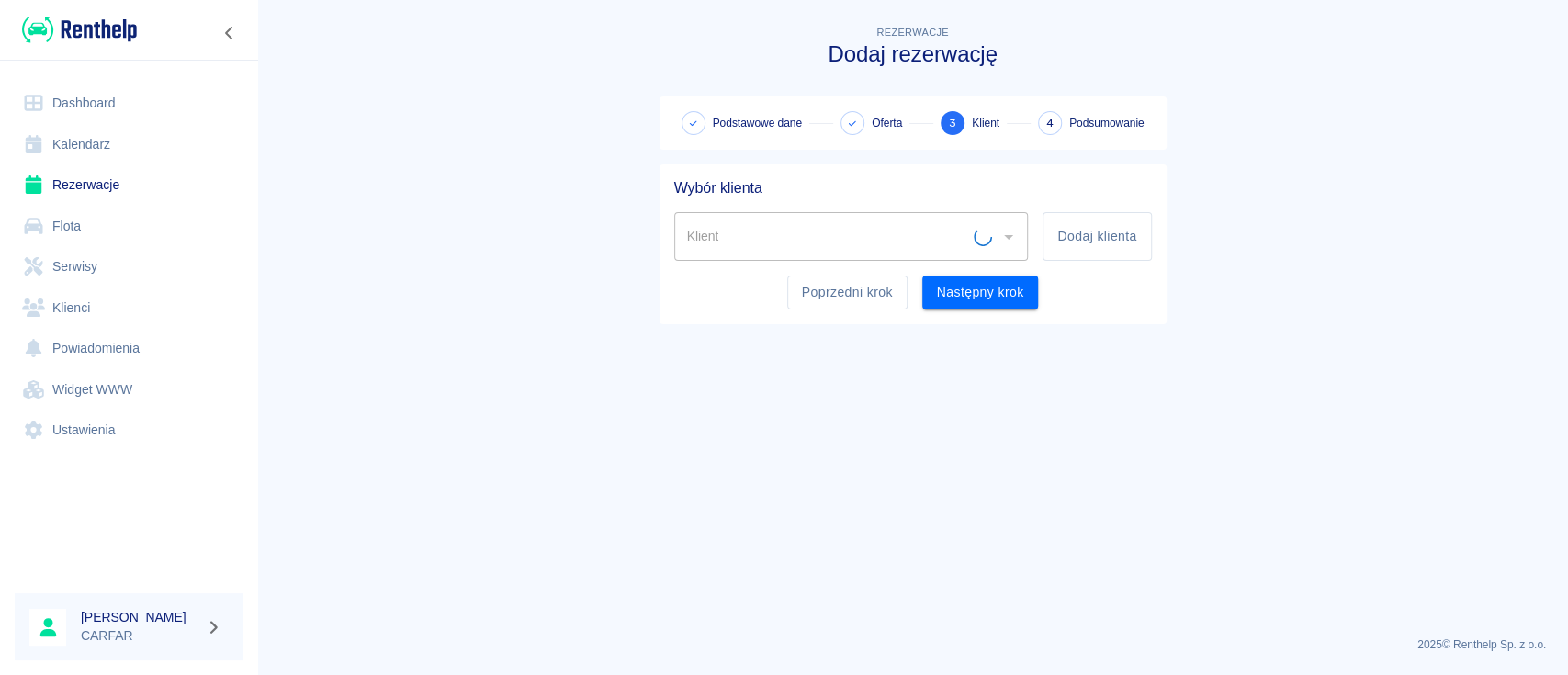
scroll to position [0, 0]
click at [976, 249] on input "Klient" at bounding box center [838, 236] width 310 height 32
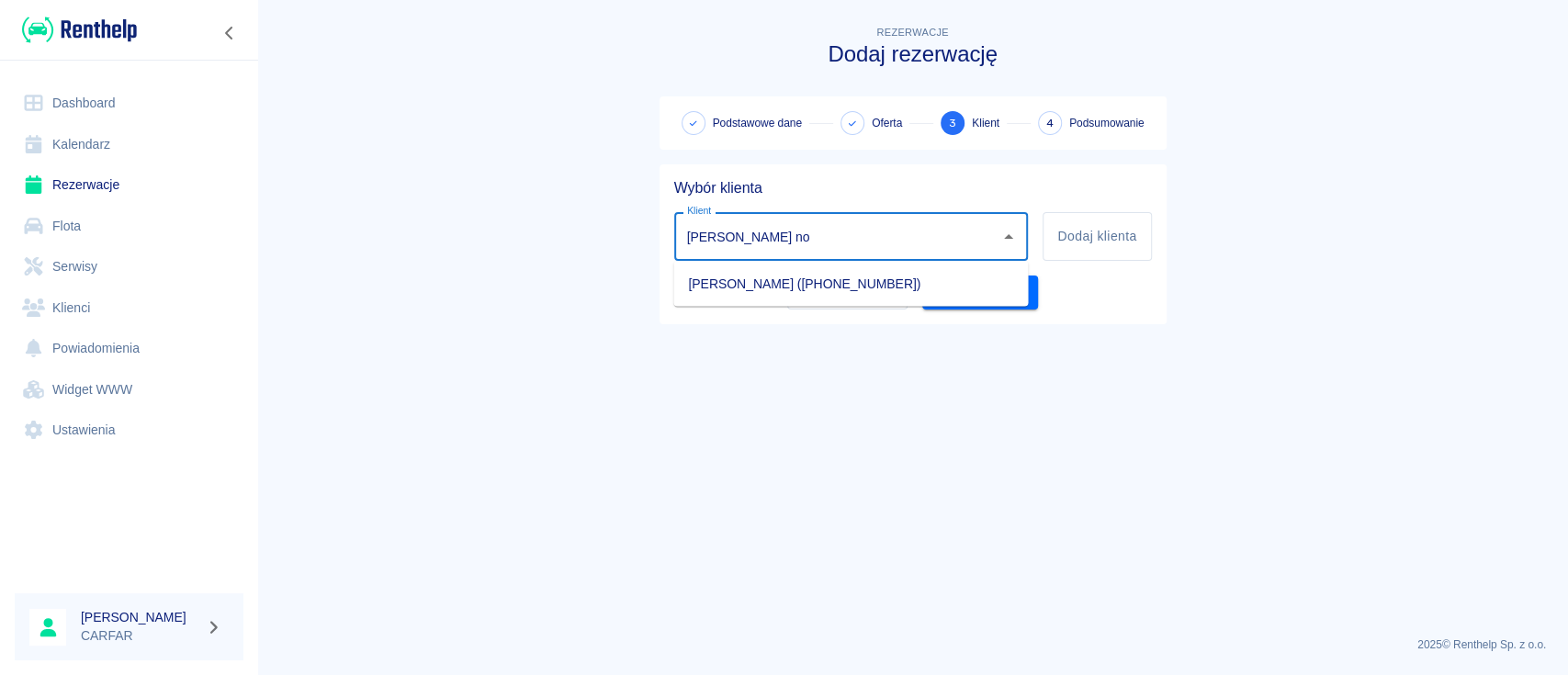
click at [936, 276] on li "[PERSON_NAME] ([PHONE_NUMBER])" at bounding box center [850, 283] width 354 height 30
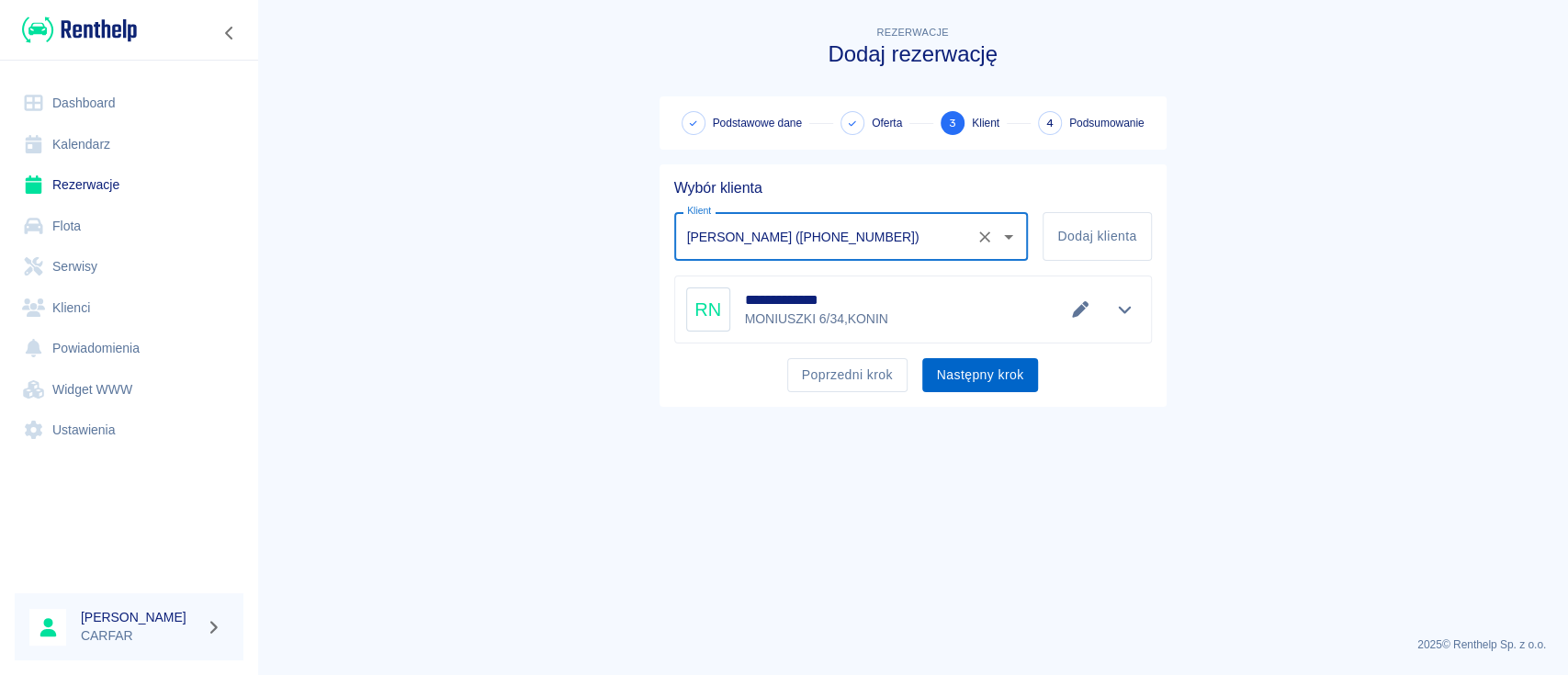
type input "[PERSON_NAME] ([PHONE_NUMBER])"
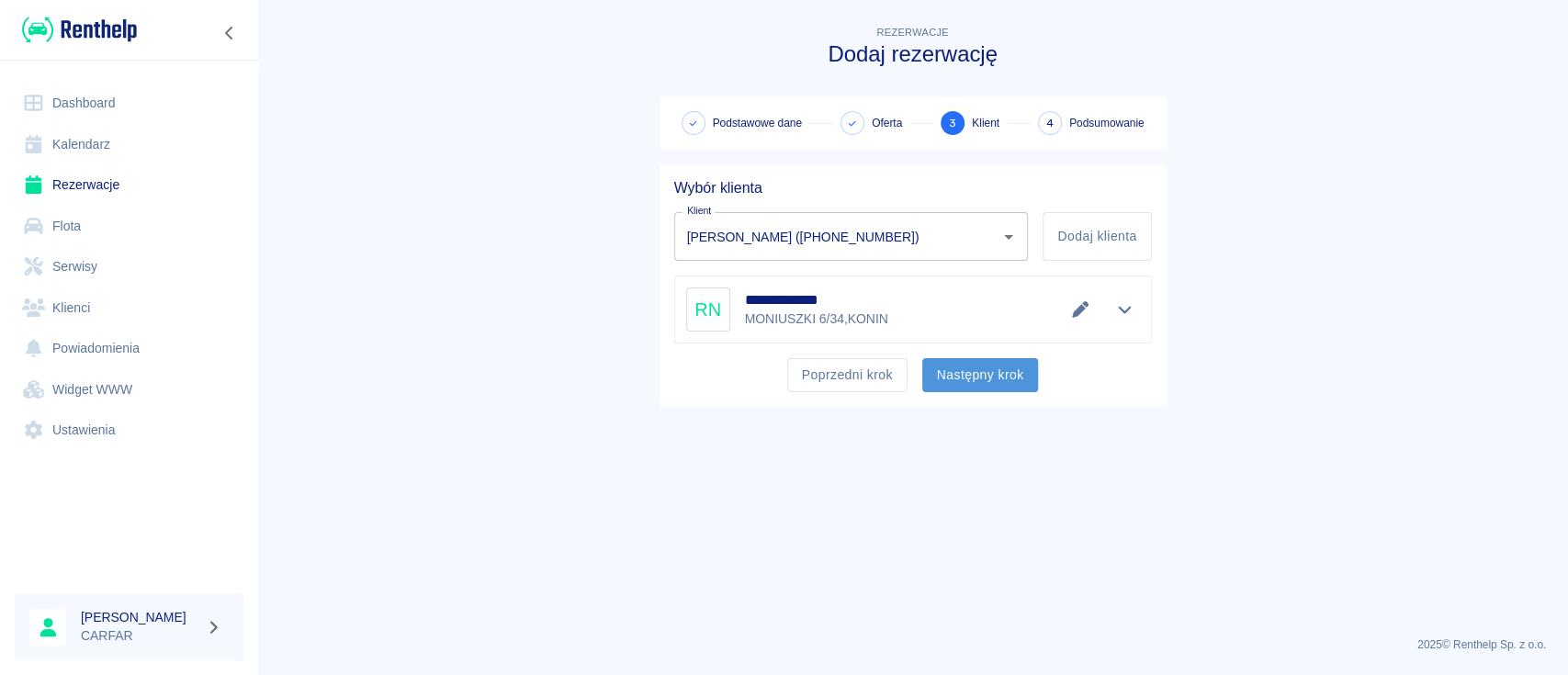
click at [972, 375] on button "Następny krok" at bounding box center [980, 375] width 117 height 34
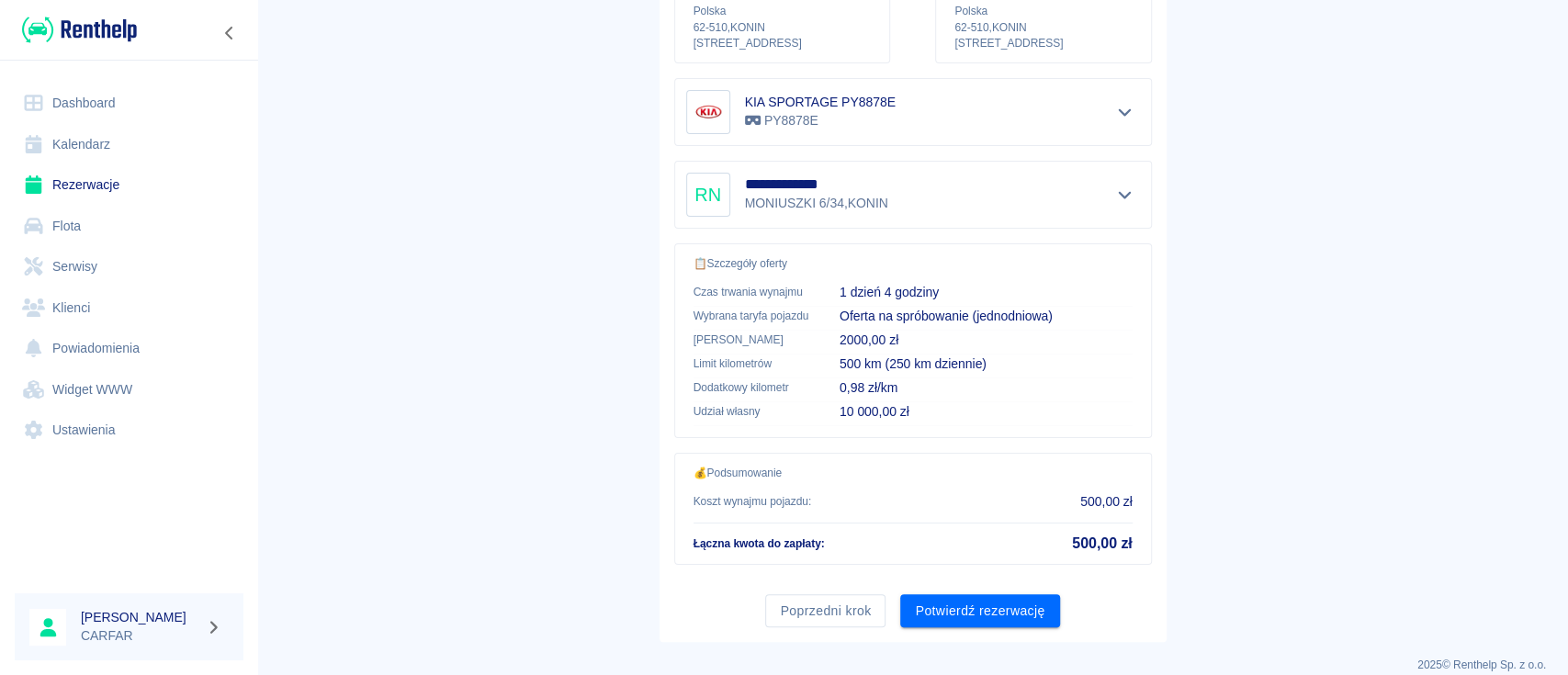
scroll to position [314, 0]
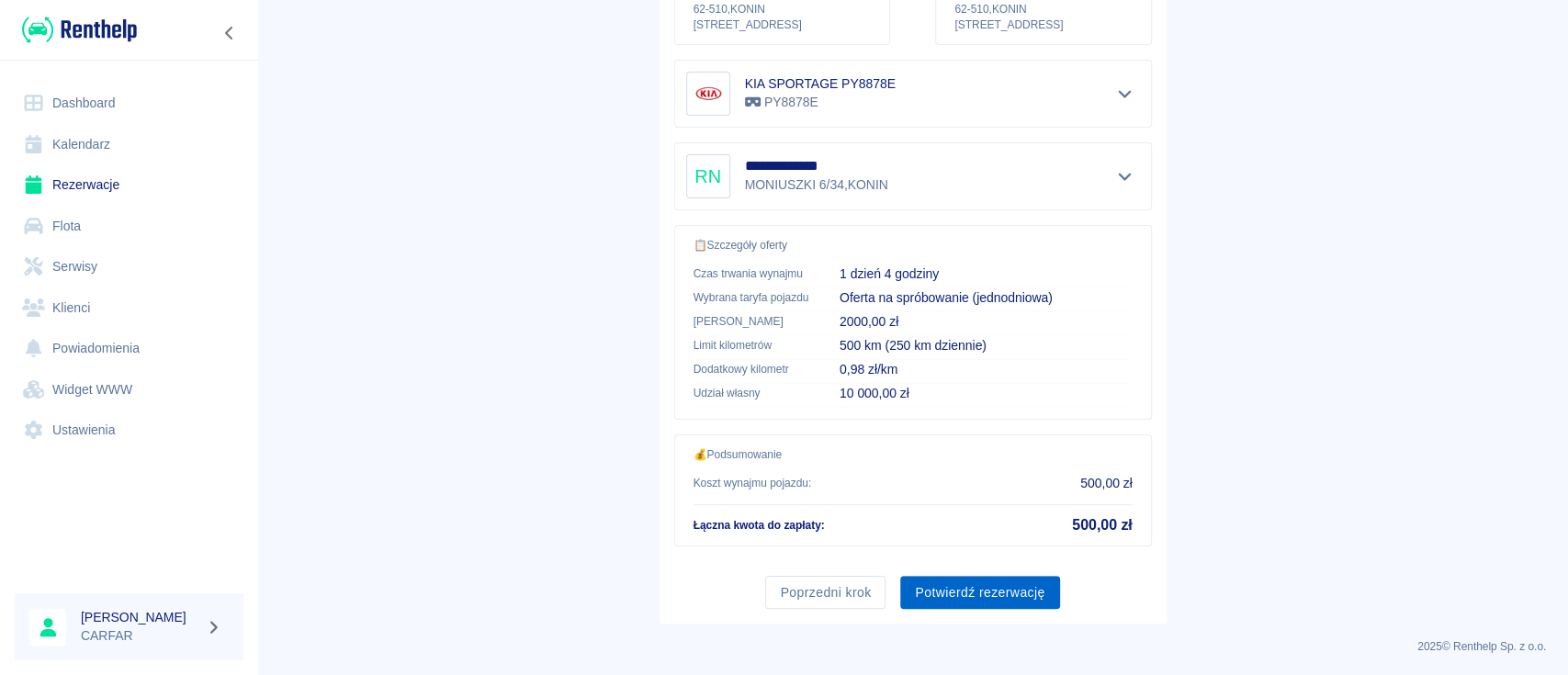
click at [1015, 595] on button "Potwierdź rezerwację" at bounding box center [980, 593] width 159 height 34
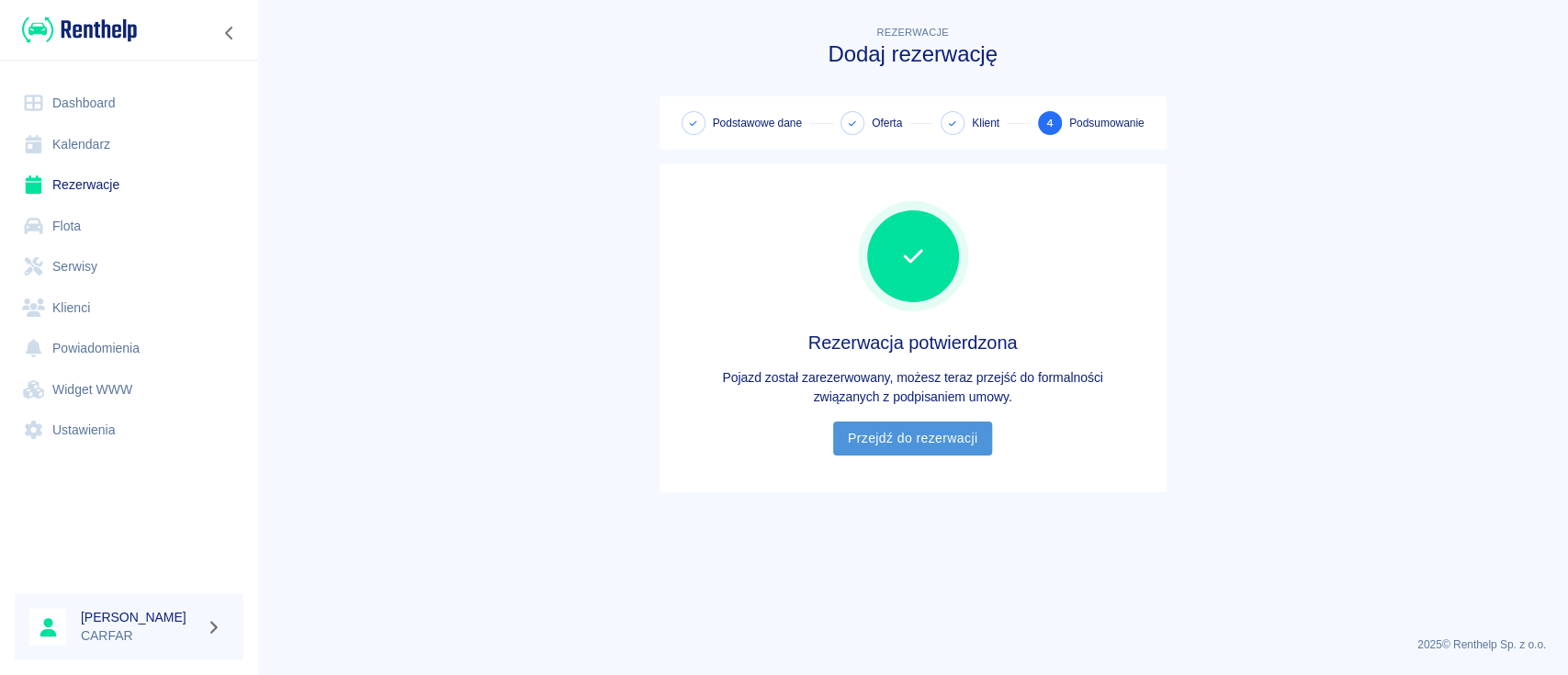
click at [916, 441] on link "Przejdź do rezerwacji" at bounding box center [913, 439] width 159 height 34
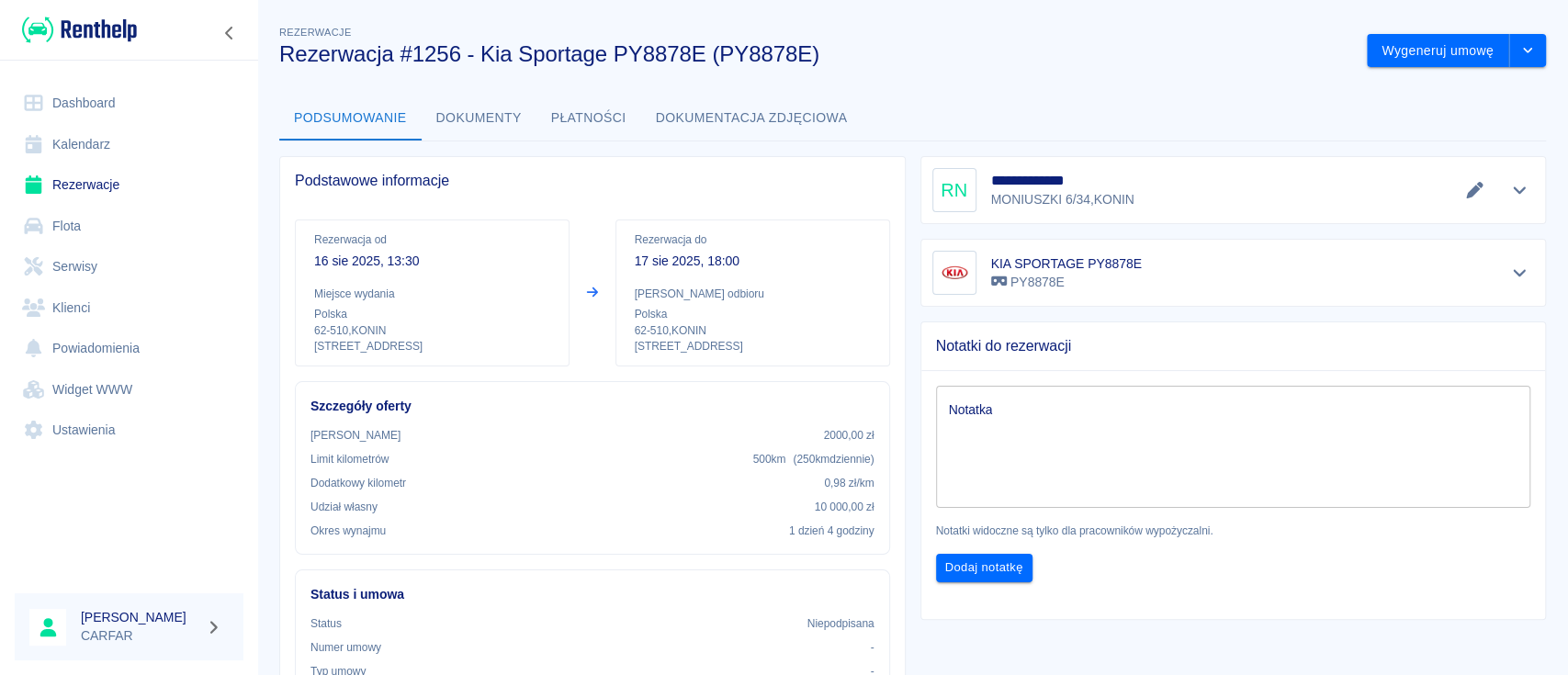
click at [103, 33] on img at bounding box center [78, 29] width 115 height 30
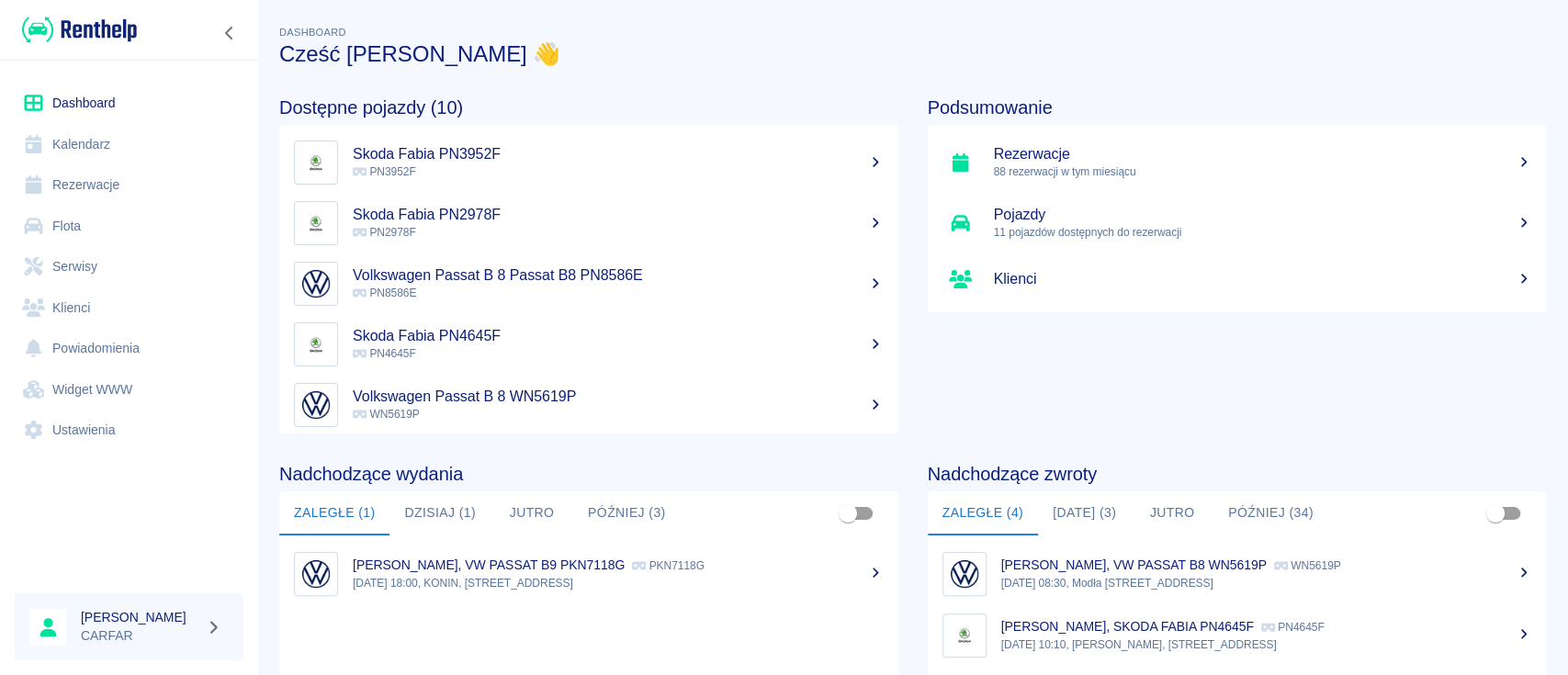
click at [85, 97] on link "Dashboard" at bounding box center [129, 103] width 229 height 41
